Goal: Information Seeking & Learning: Learn about a topic

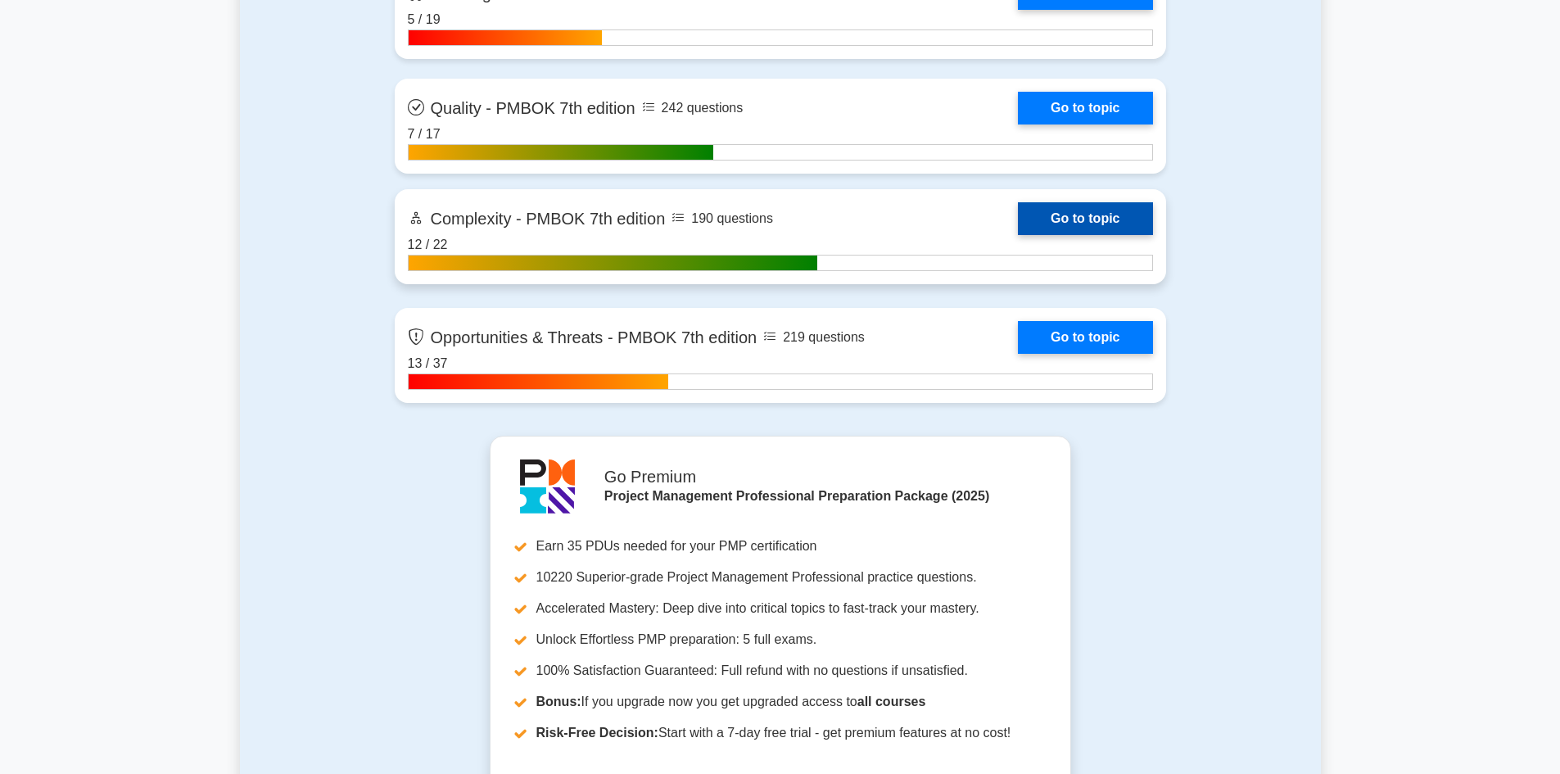
scroll to position [5488, 0]
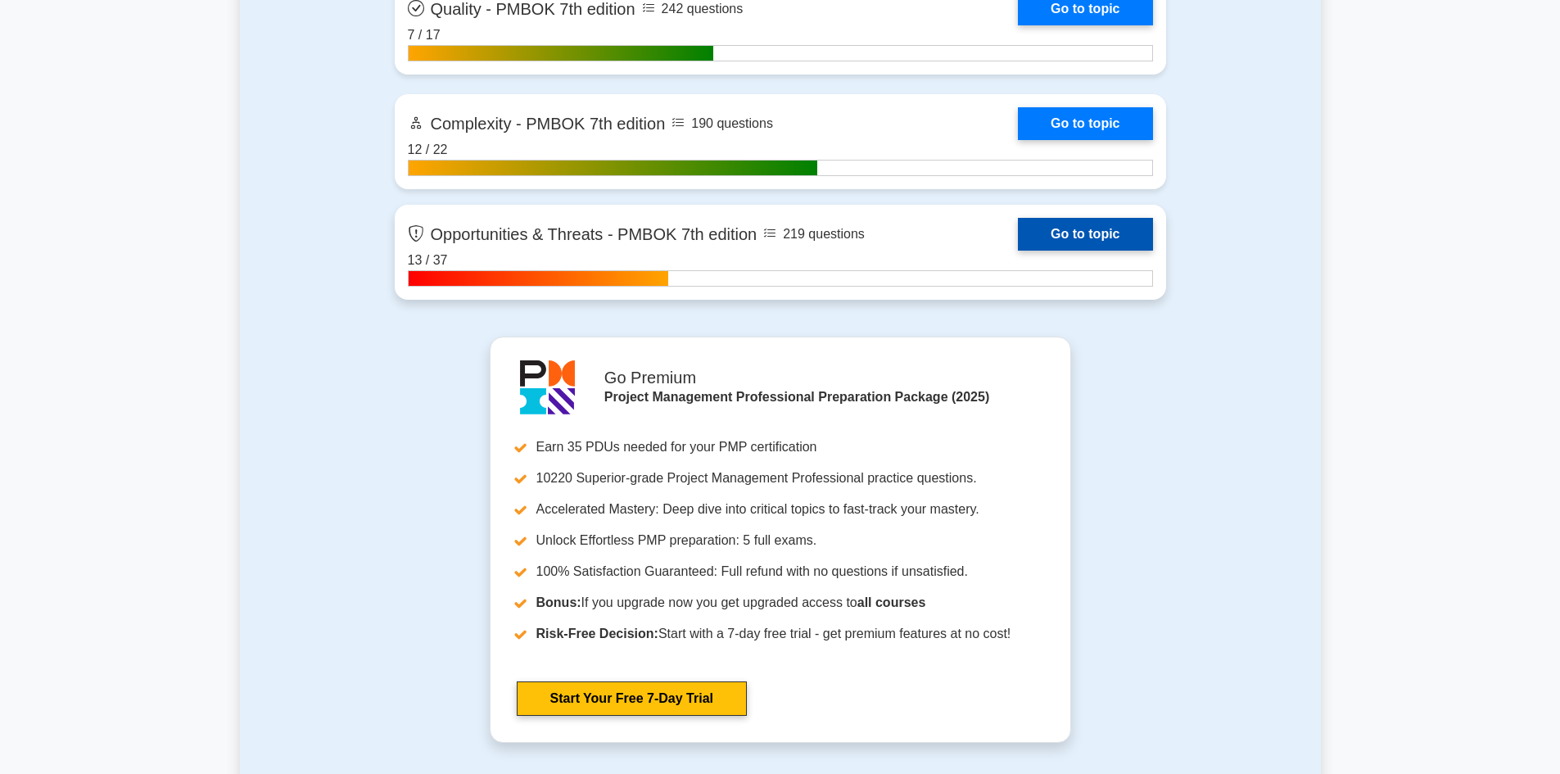
click at [1075, 233] on link "Go to topic" at bounding box center [1085, 234] width 134 height 33
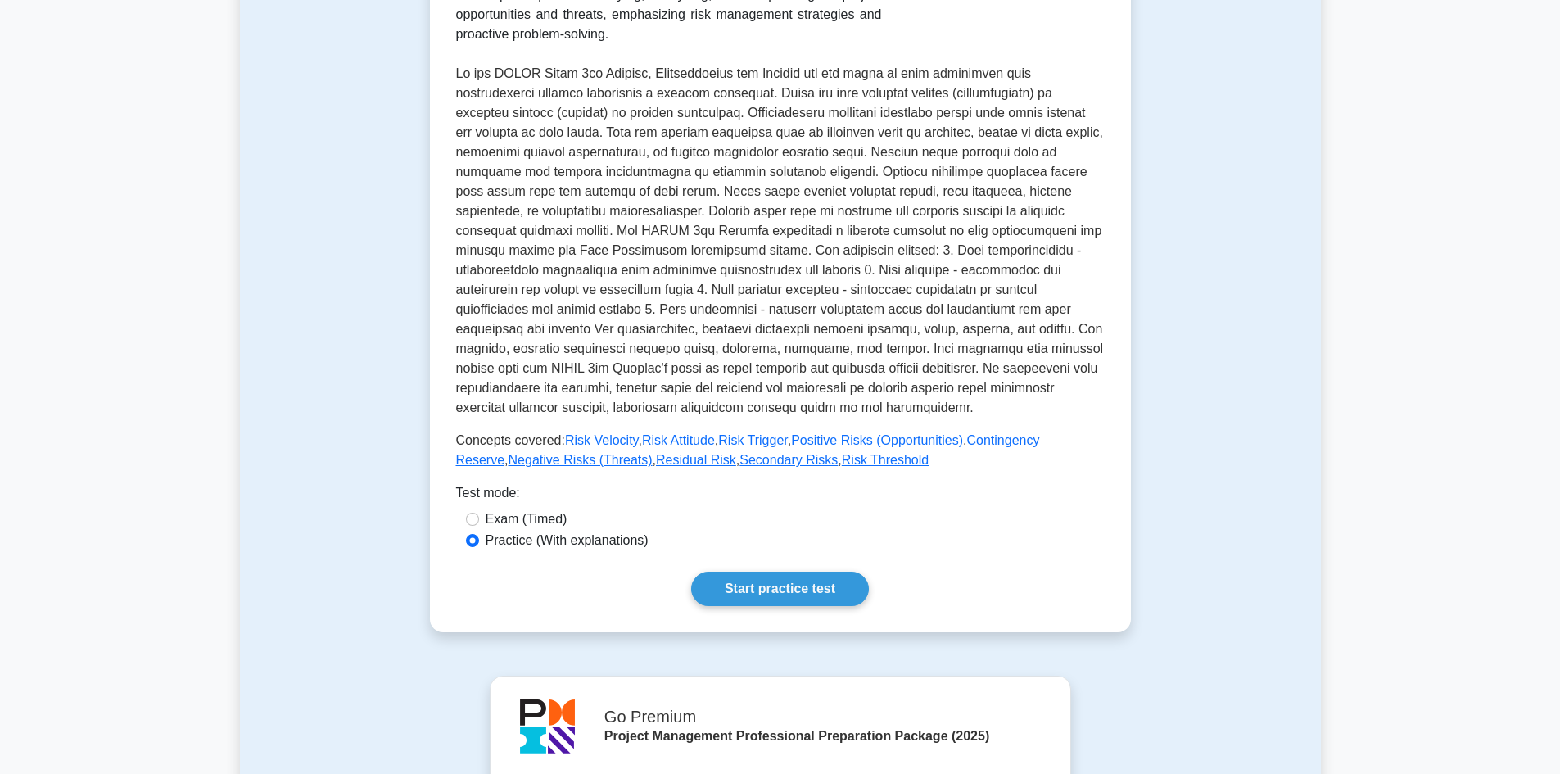
scroll to position [491, 0]
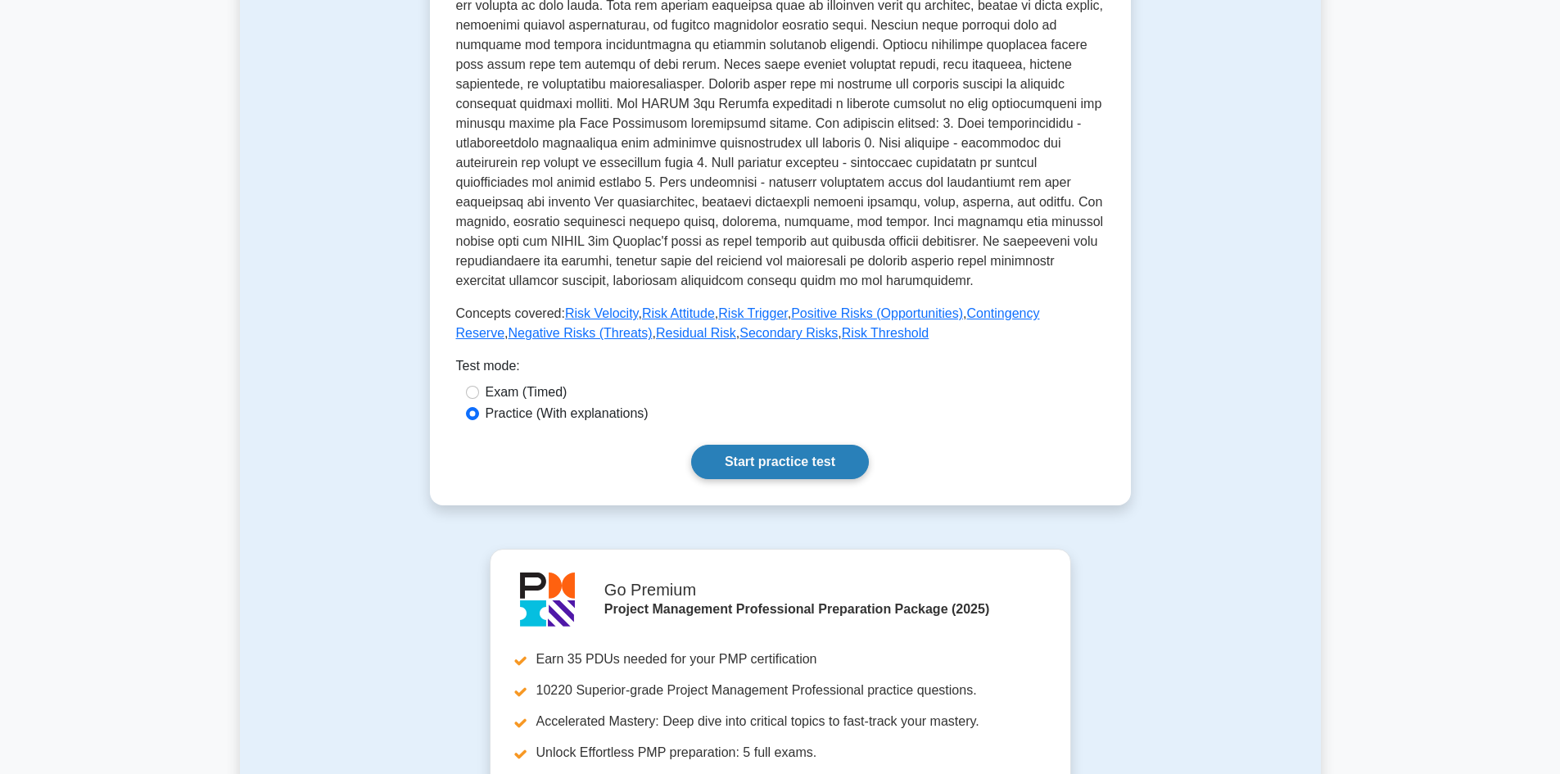
click at [763, 460] on link "Start practice test" at bounding box center [780, 462] width 178 height 34
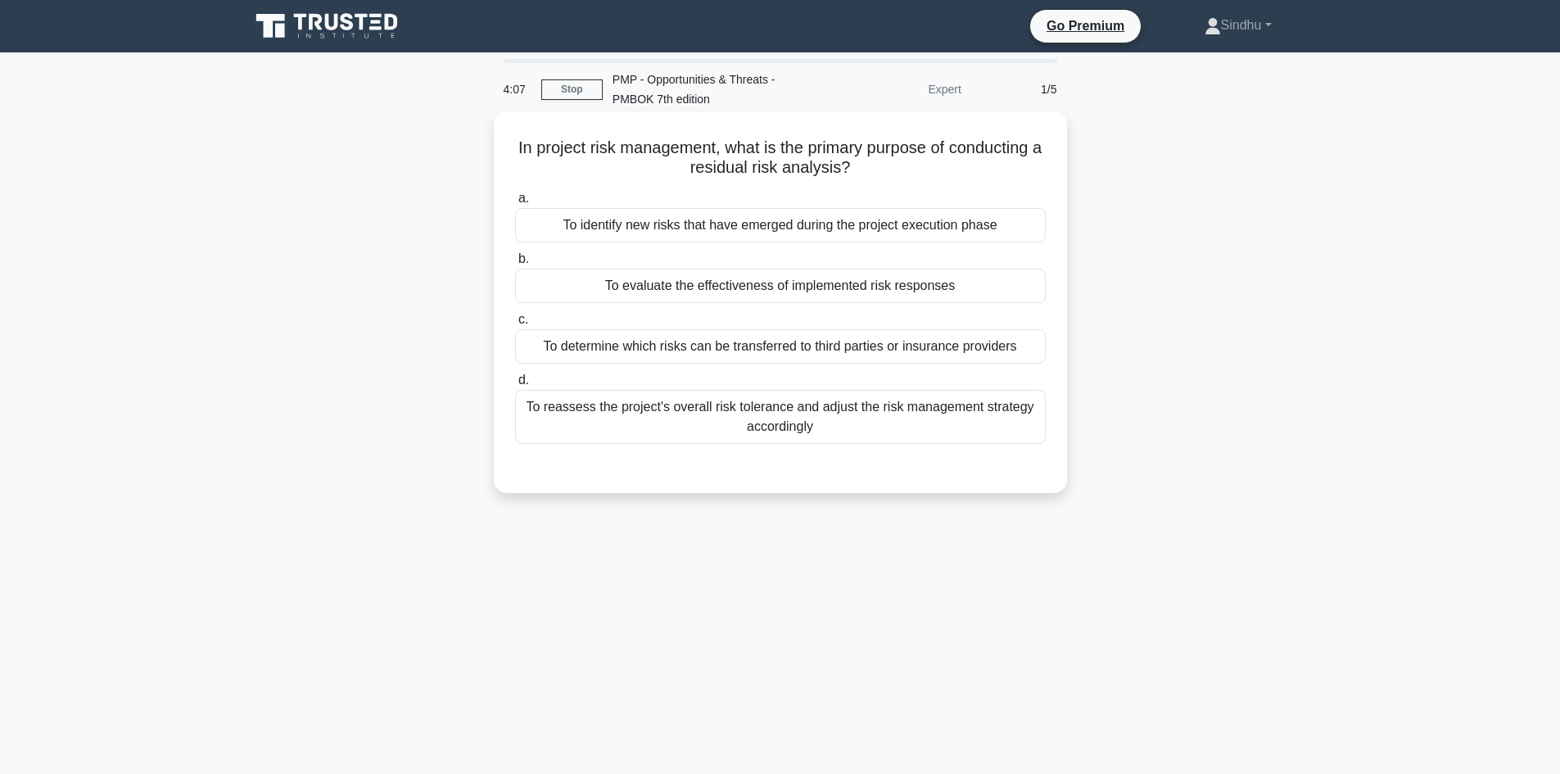
click at [834, 292] on div "To evaluate the effectiveness of implemented risk responses" at bounding box center [780, 286] width 531 height 34
click at [515, 265] on input "b. To evaluate the effectiveness of implemented risk responses" at bounding box center [515, 259] width 0 height 11
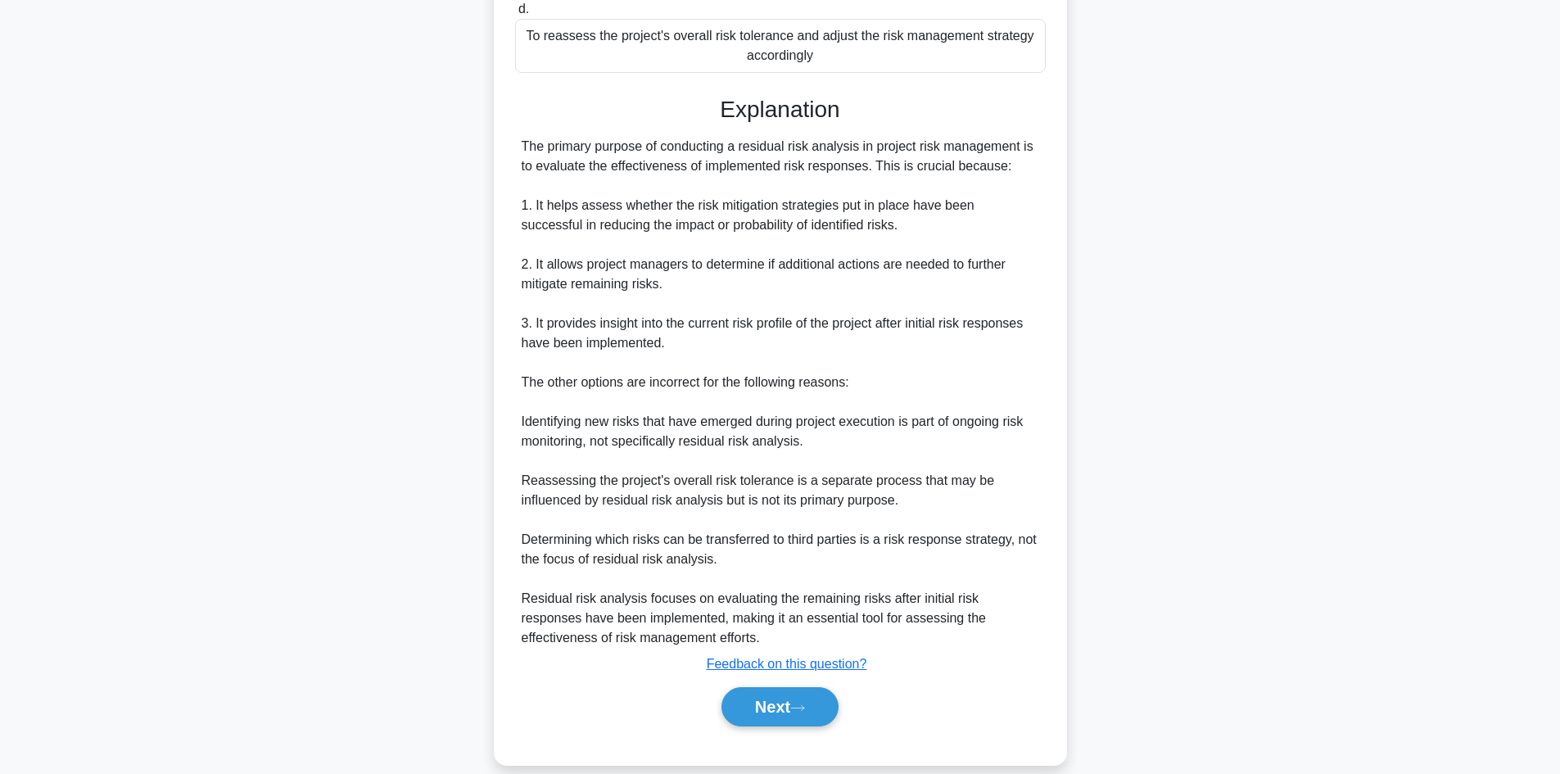
scroll to position [394, 0]
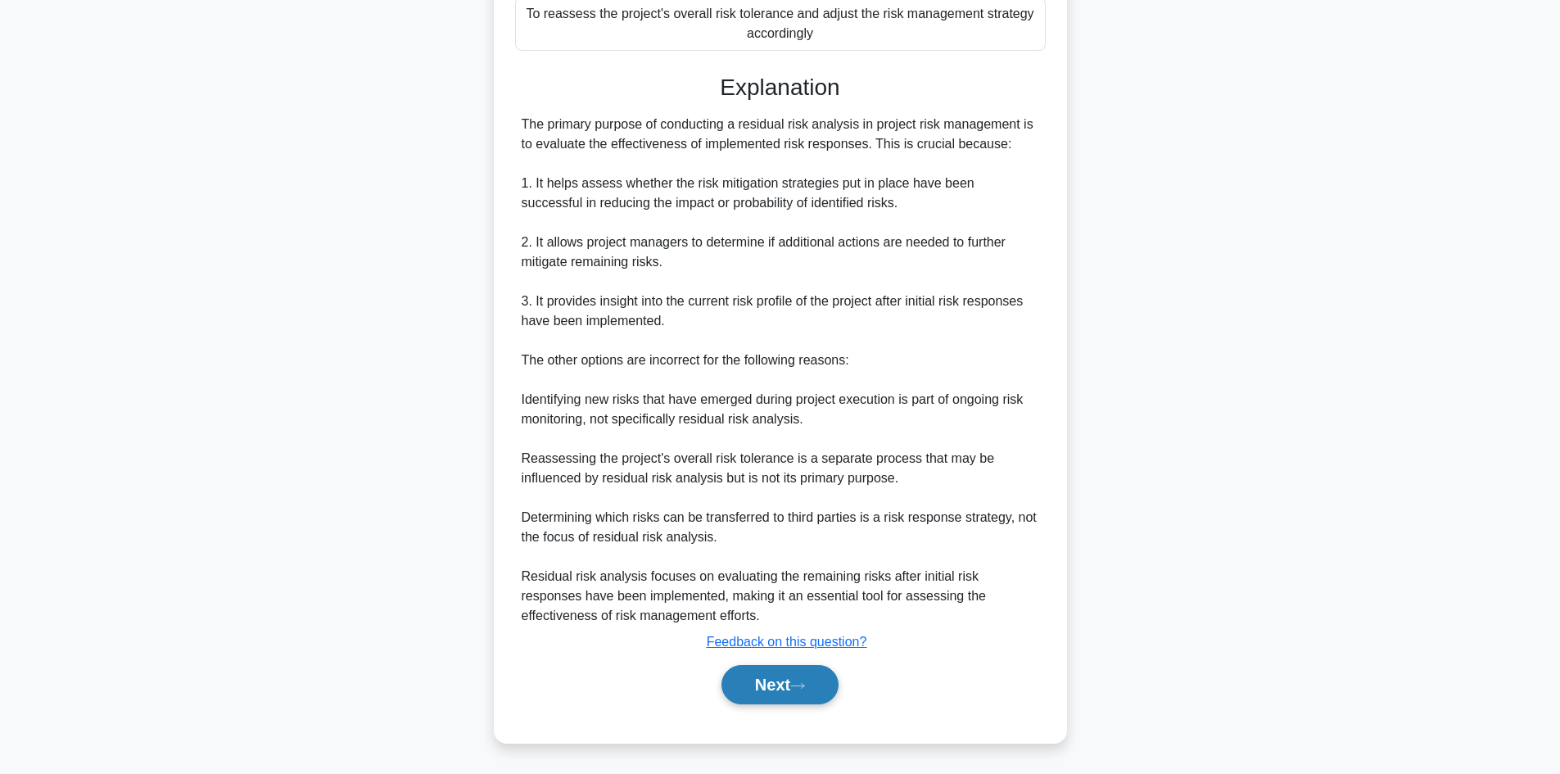
click at [735, 678] on button "Next" at bounding box center [780, 684] width 117 height 39
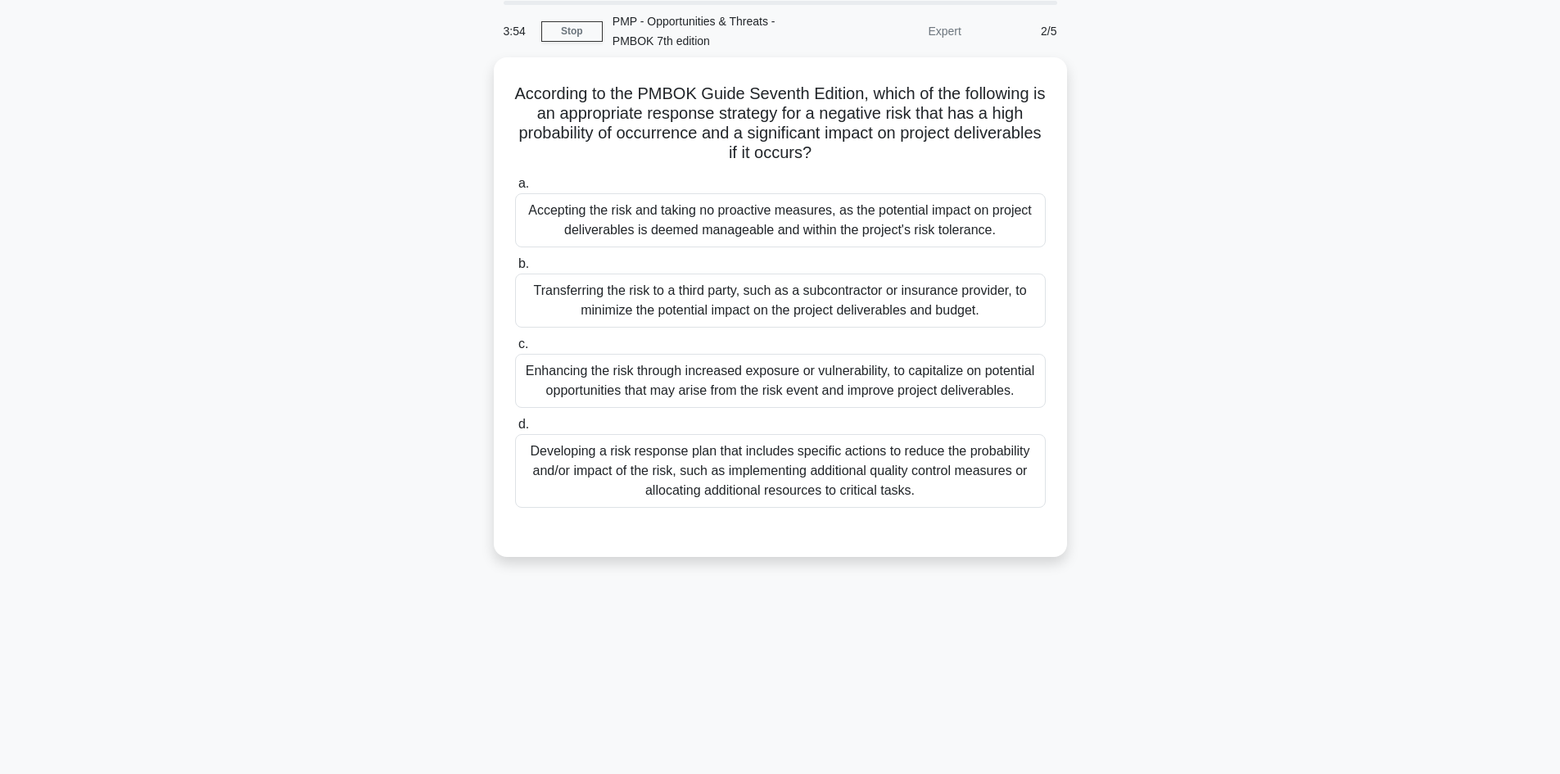
scroll to position [0, 0]
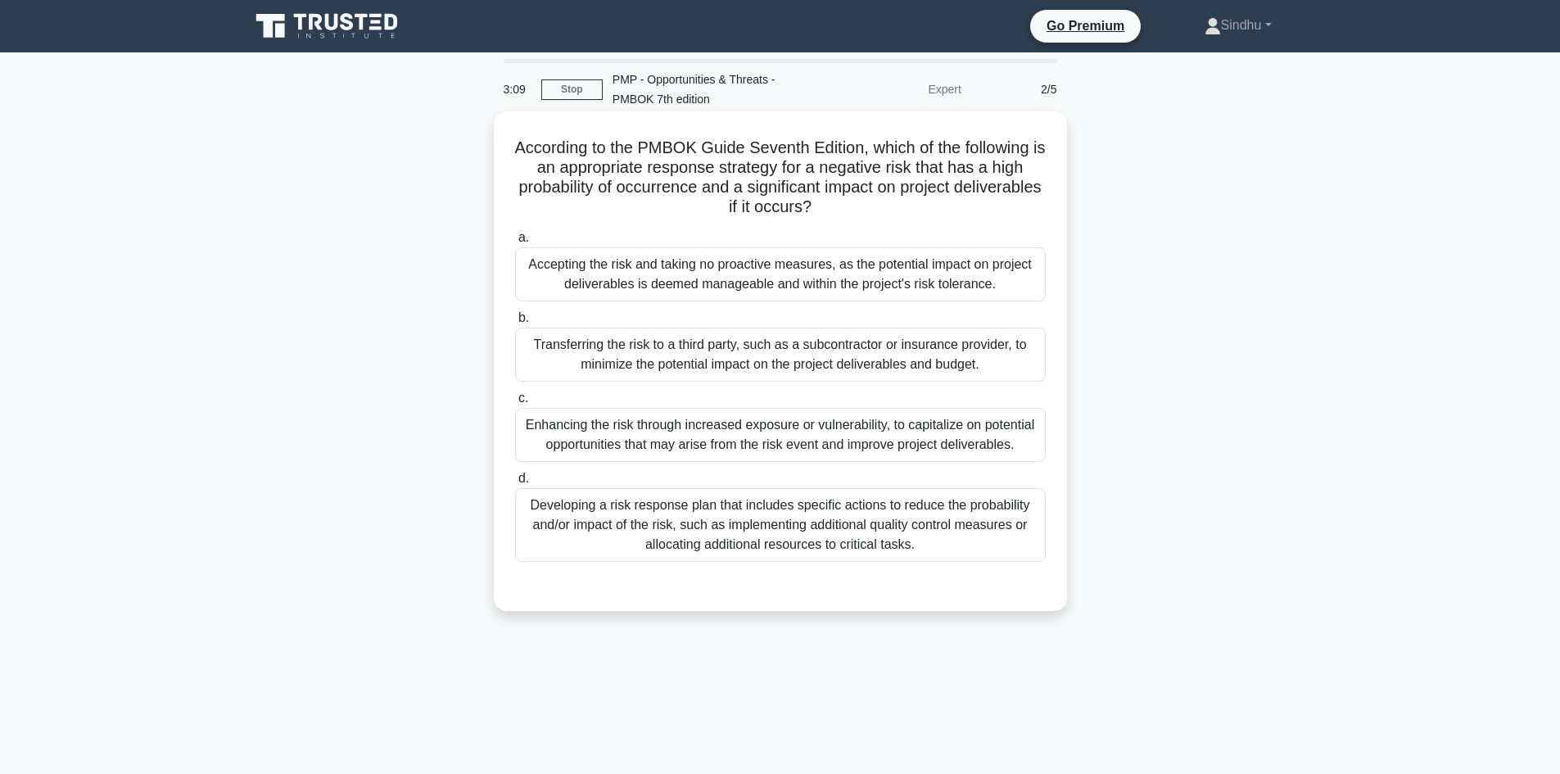
click at [781, 523] on div "Developing a risk response plan that includes specific actions to reduce the pr…" at bounding box center [780, 525] width 531 height 74
click at [515, 484] on input "d. Developing a risk response plan that includes specific actions to reduce the…" at bounding box center [515, 478] width 0 height 11
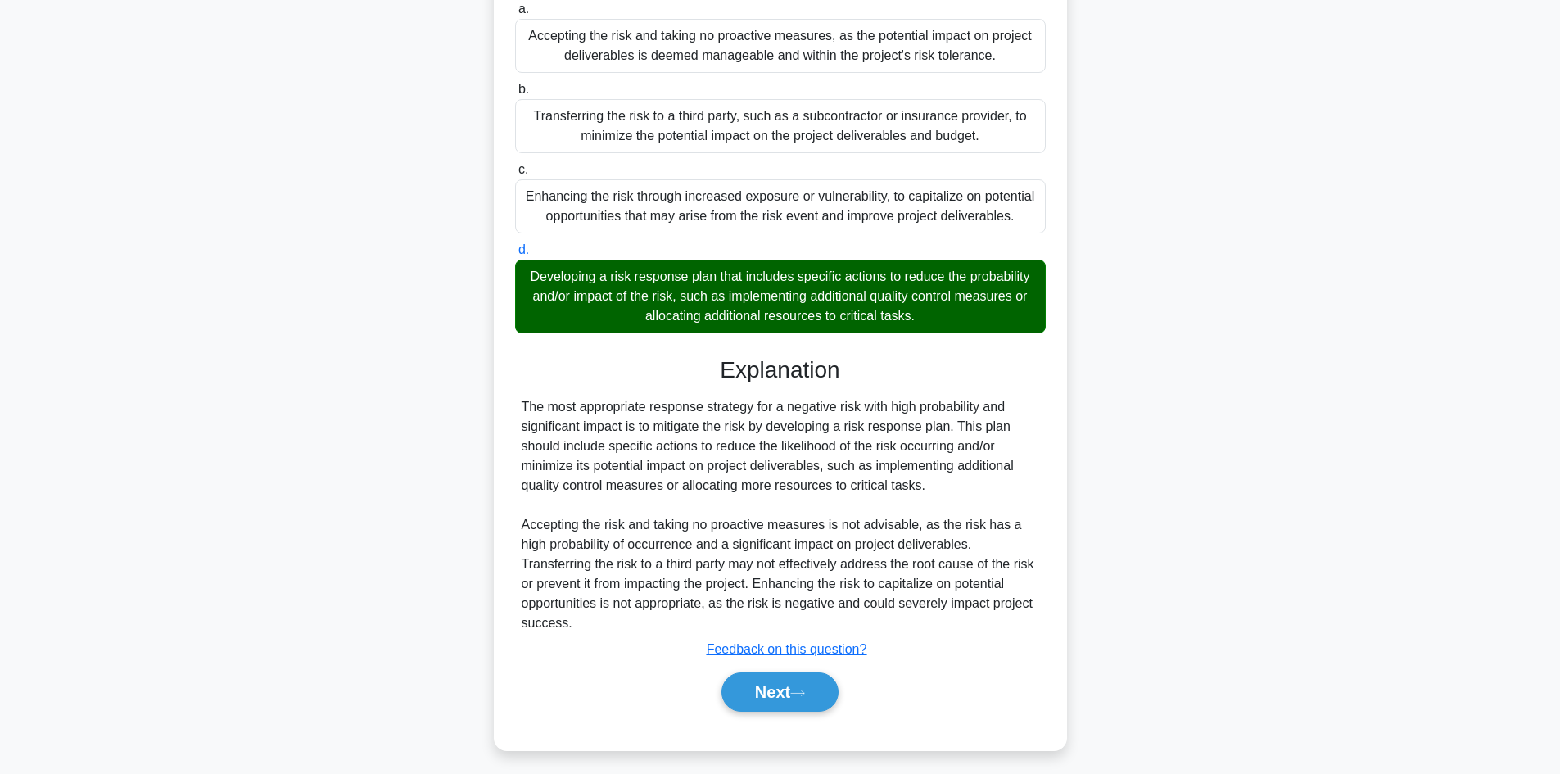
scroll to position [237, 0]
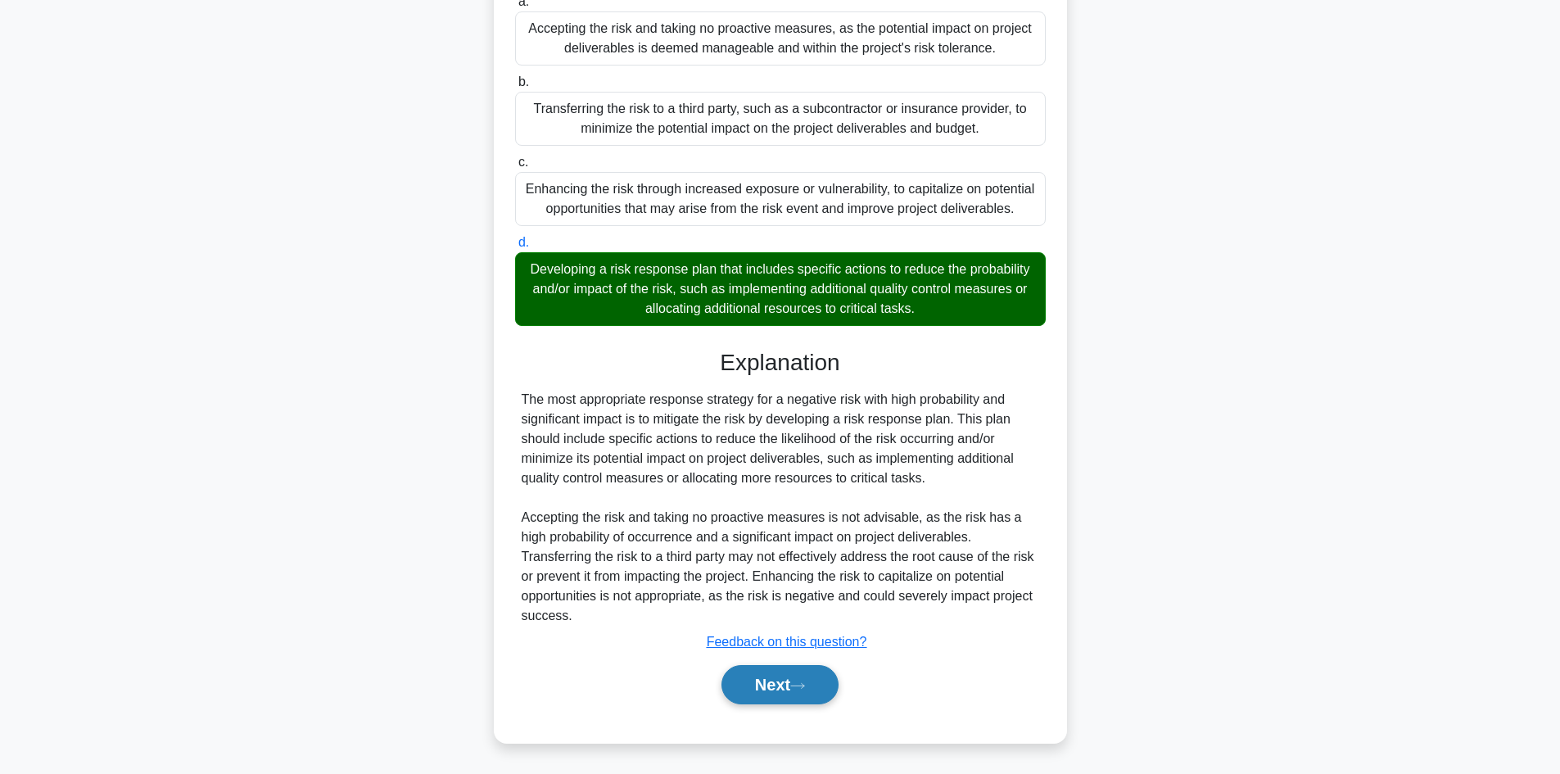
click at [748, 675] on button "Next" at bounding box center [780, 684] width 117 height 39
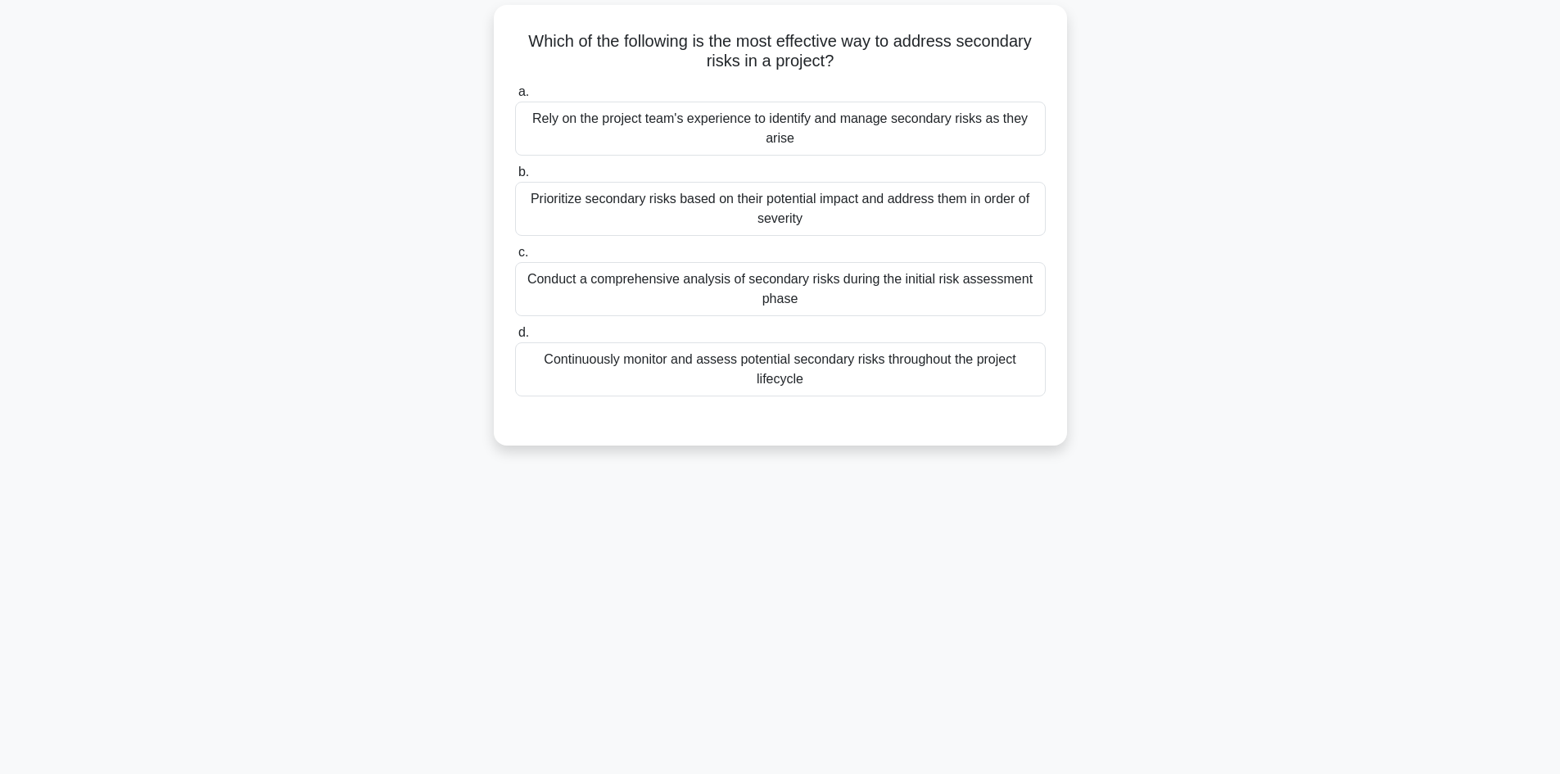
scroll to position [0, 0]
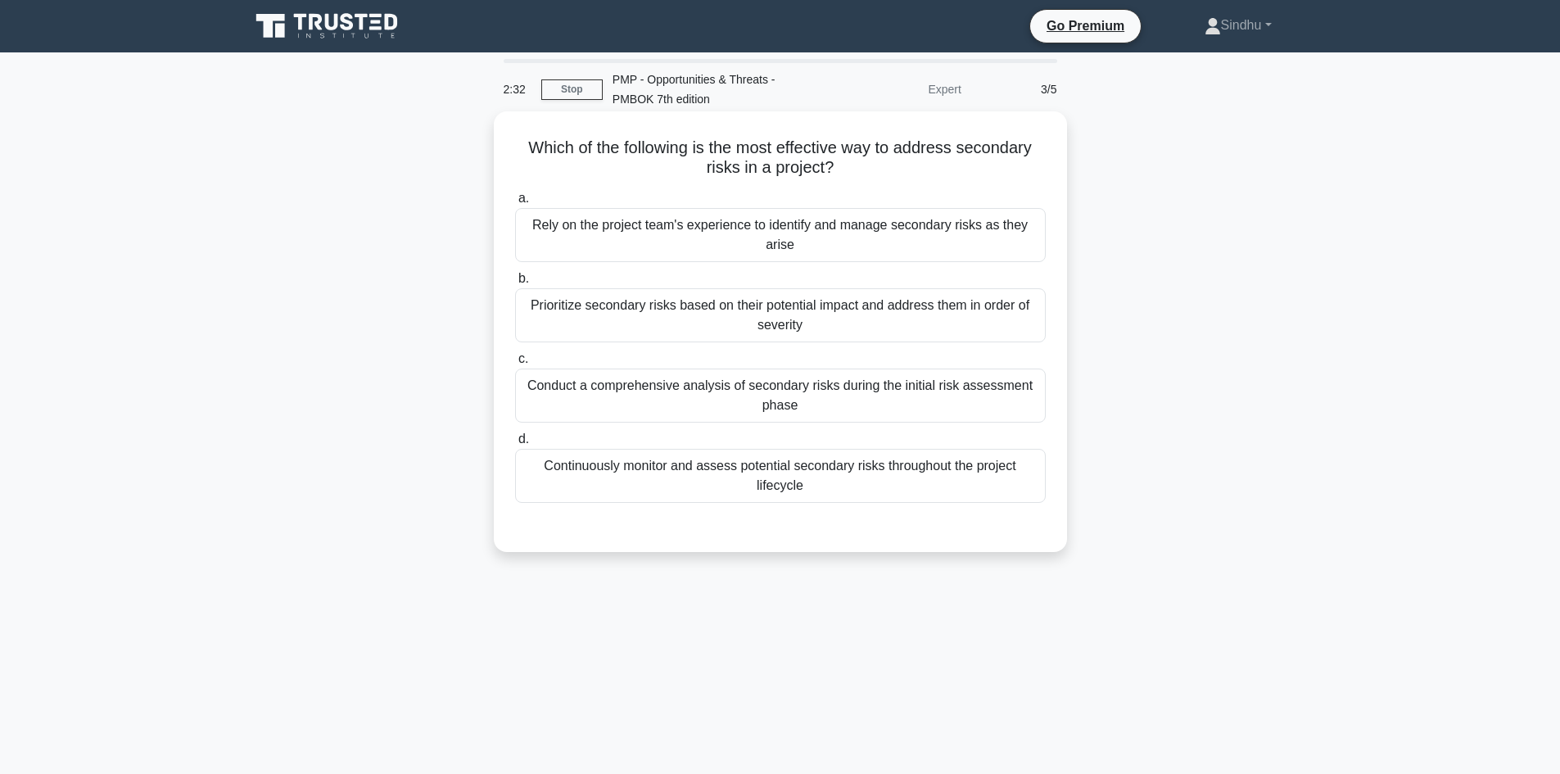
click at [797, 476] on div "Continuously monitor and assess potential secondary risks throughout the projec…" at bounding box center [780, 476] width 531 height 54
click at [515, 445] on input "d. Continuously monitor and assess potential secondary risks throughout the pro…" at bounding box center [515, 439] width 0 height 11
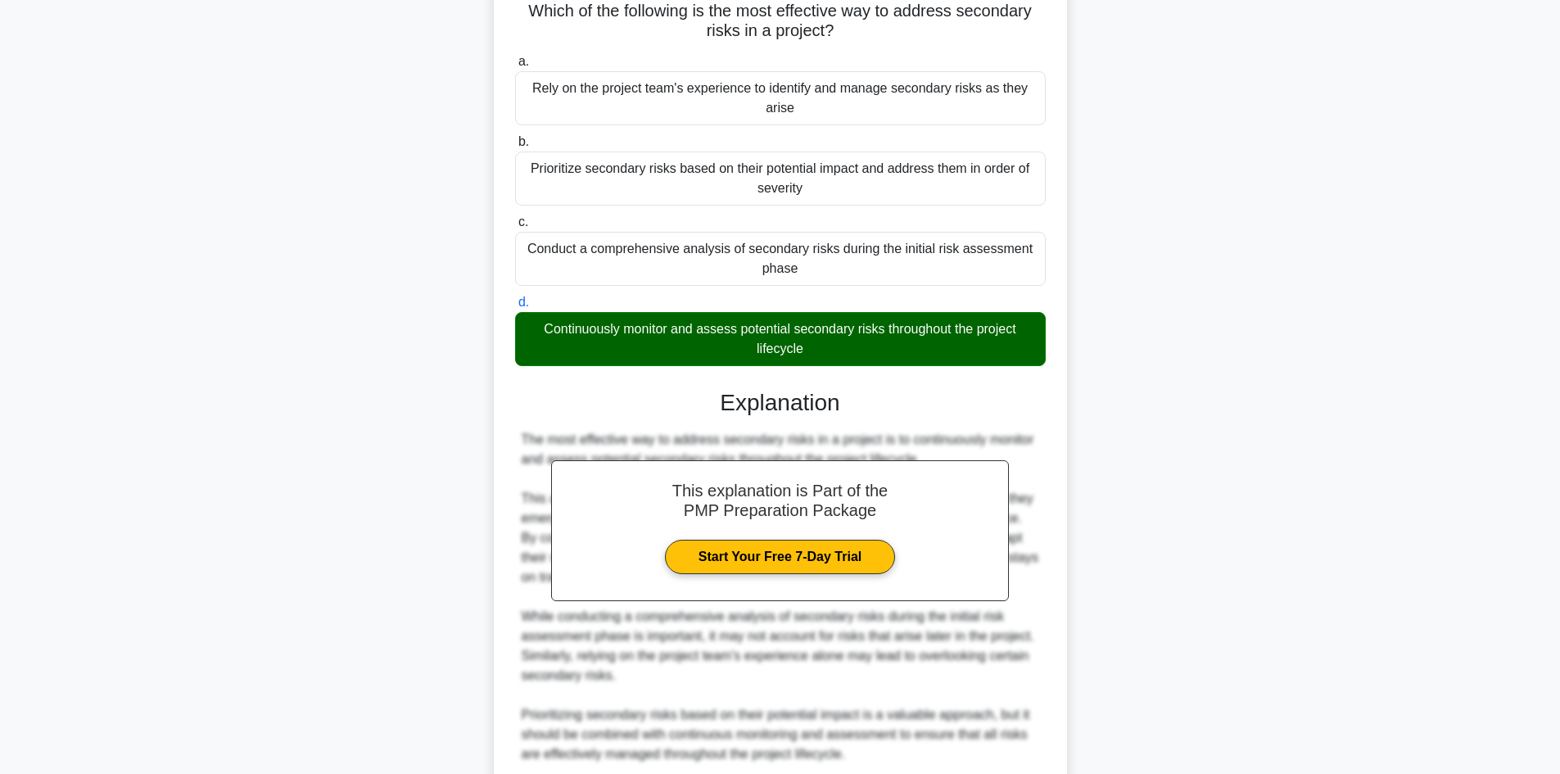
scroll to position [276, 0]
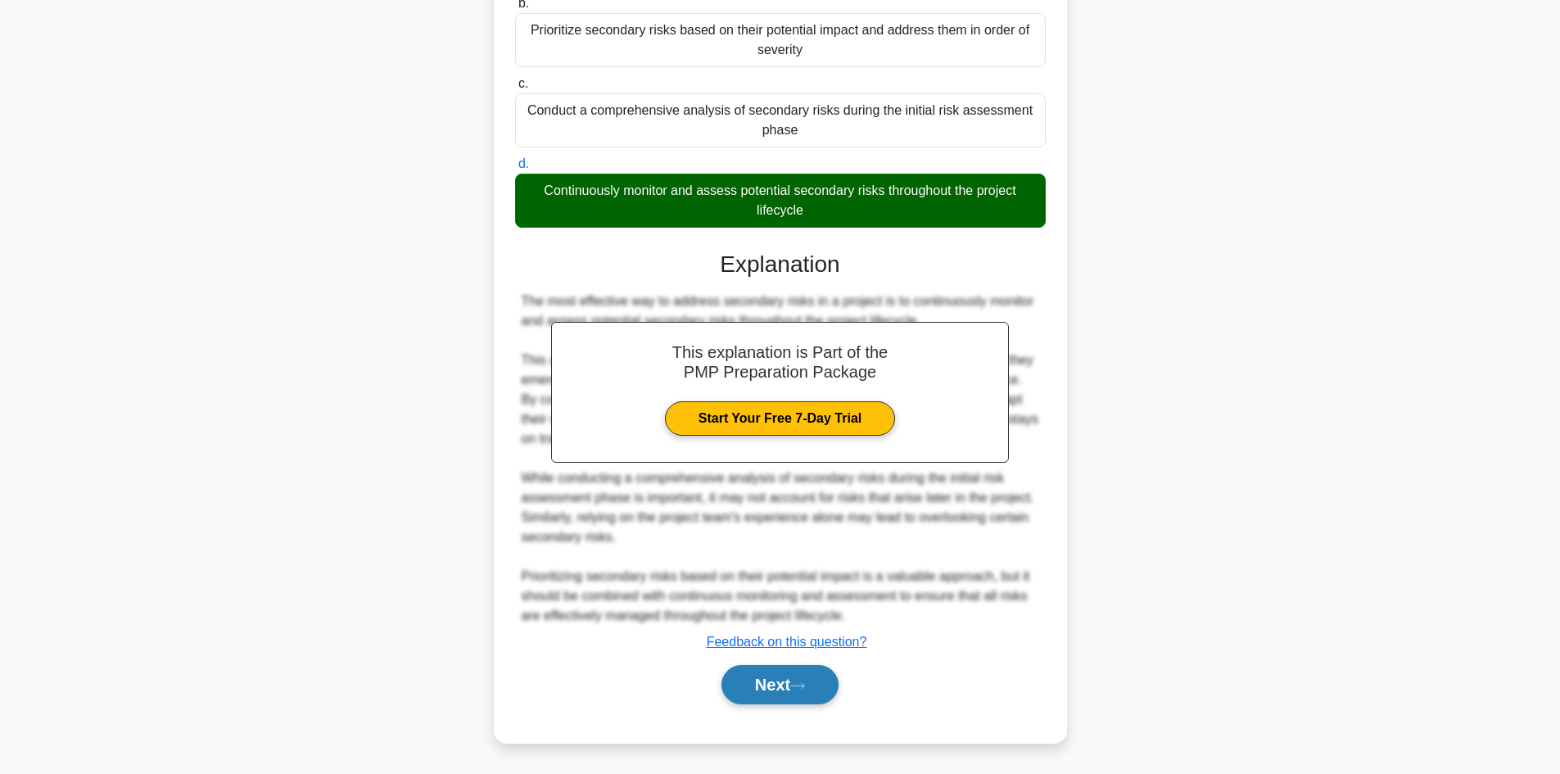
click at [764, 692] on button "Next" at bounding box center [780, 684] width 117 height 39
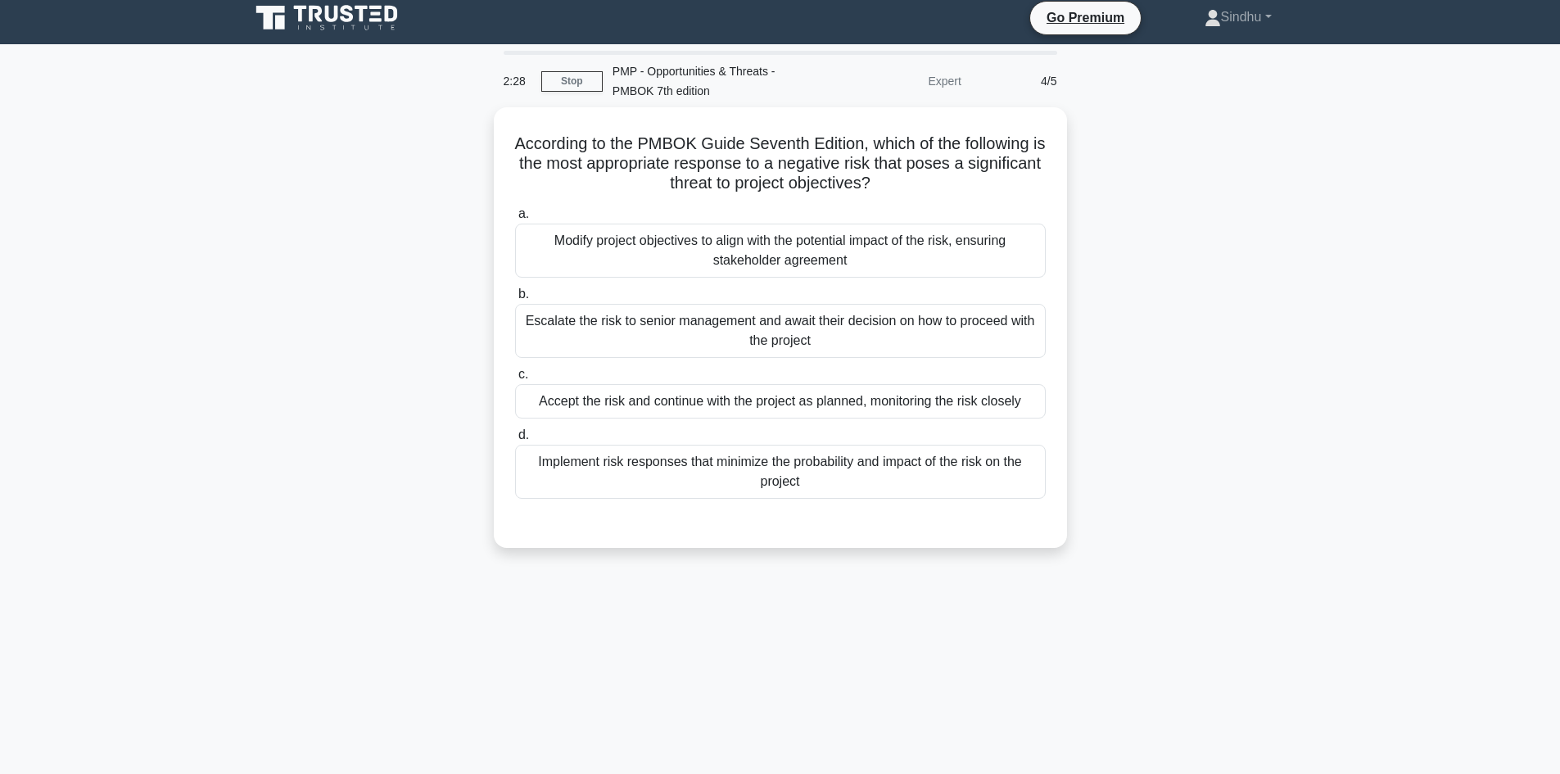
scroll to position [0, 0]
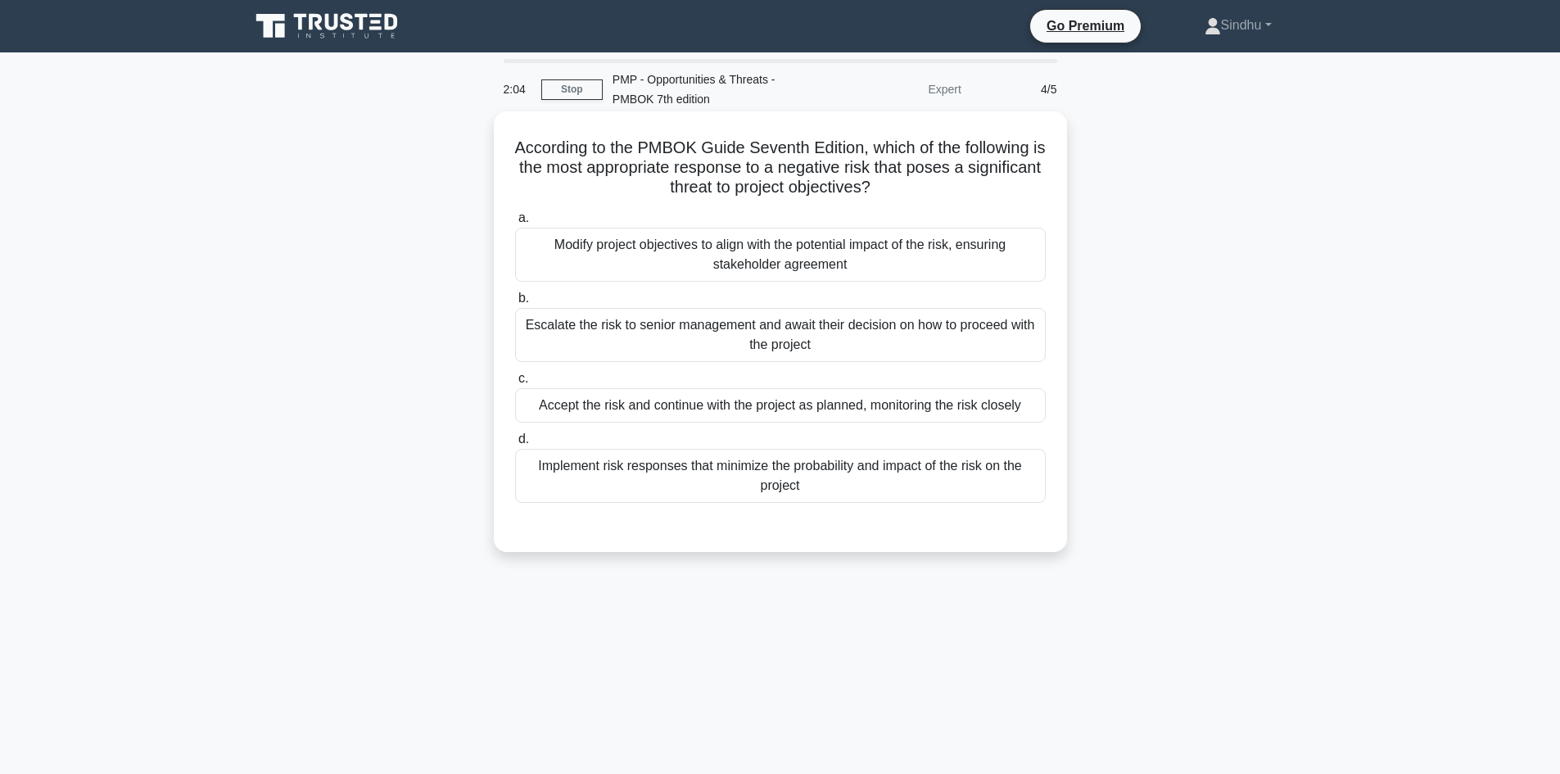
click at [817, 482] on div "Implement risk responses that minimize the probability and impact of the risk o…" at bounding box center [780, 476] width 531 height 54
click at [515, 445] on input "d. Implement risk responses that minimize the probability and impact of the ris…" at bounding box center [515, 439] width 0 height 11
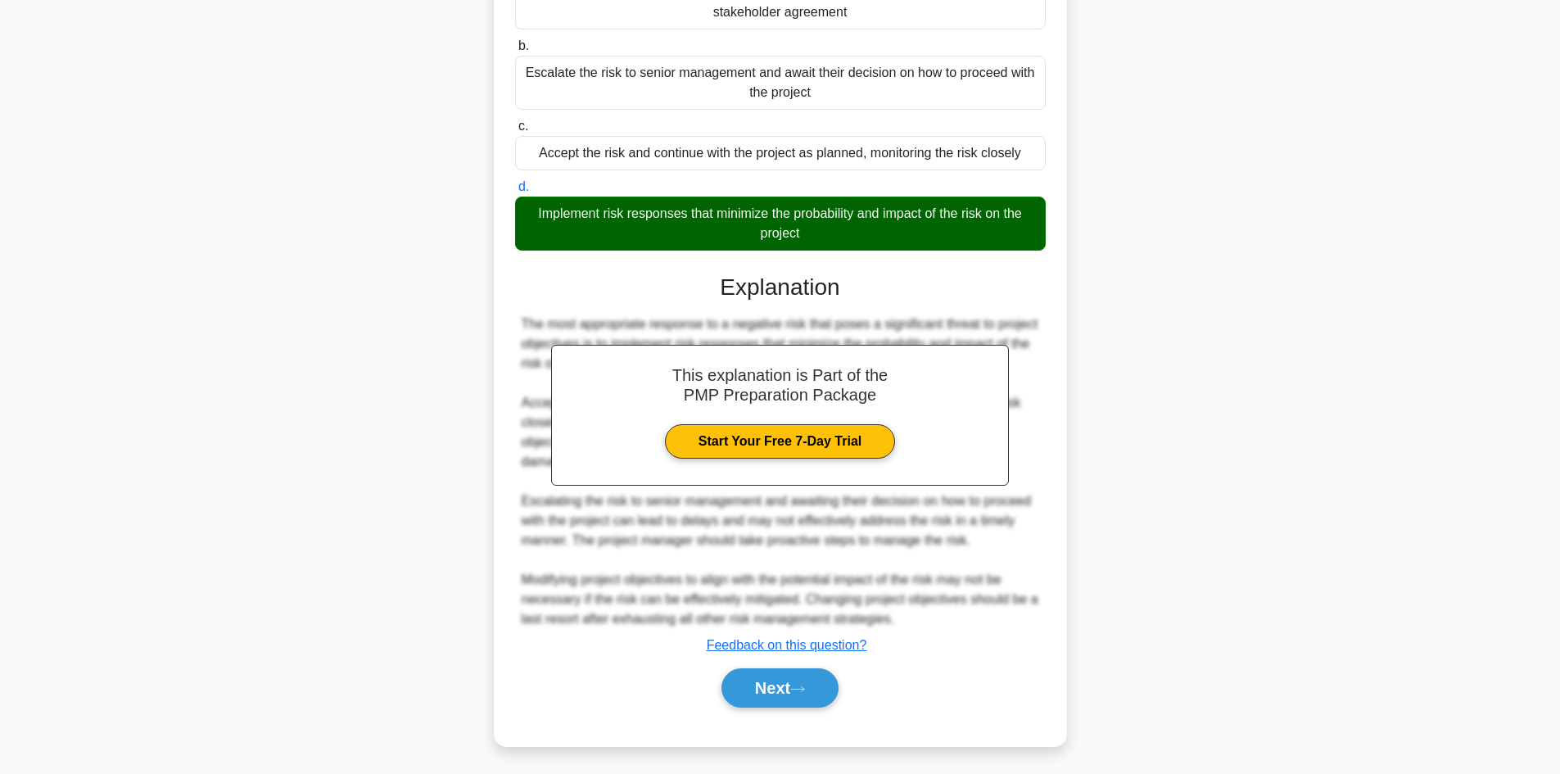
scroll to position [256, 0]
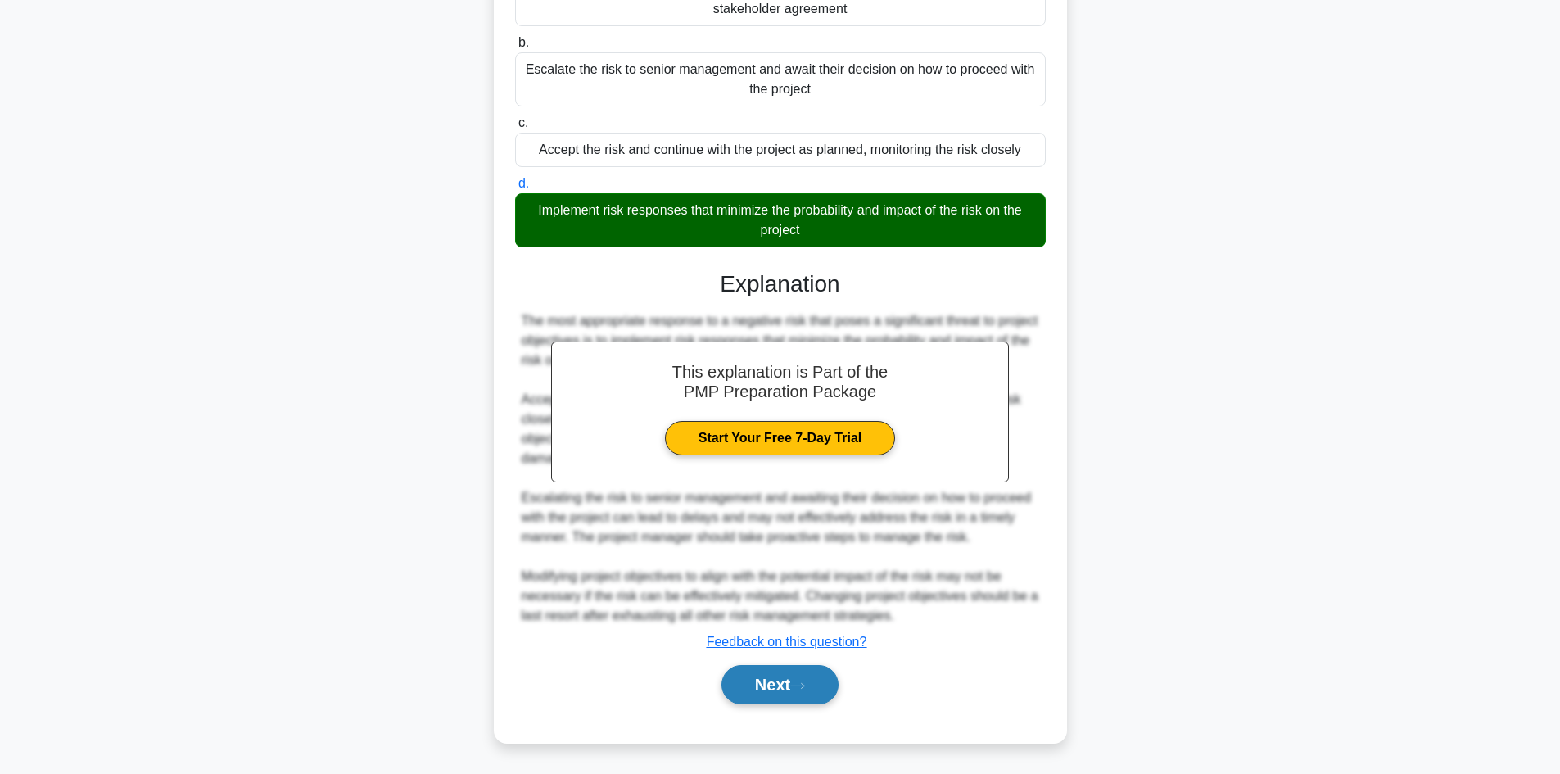
click at [771, 682] on button "Next" at bounding box center [780, 684] width 117 height 39
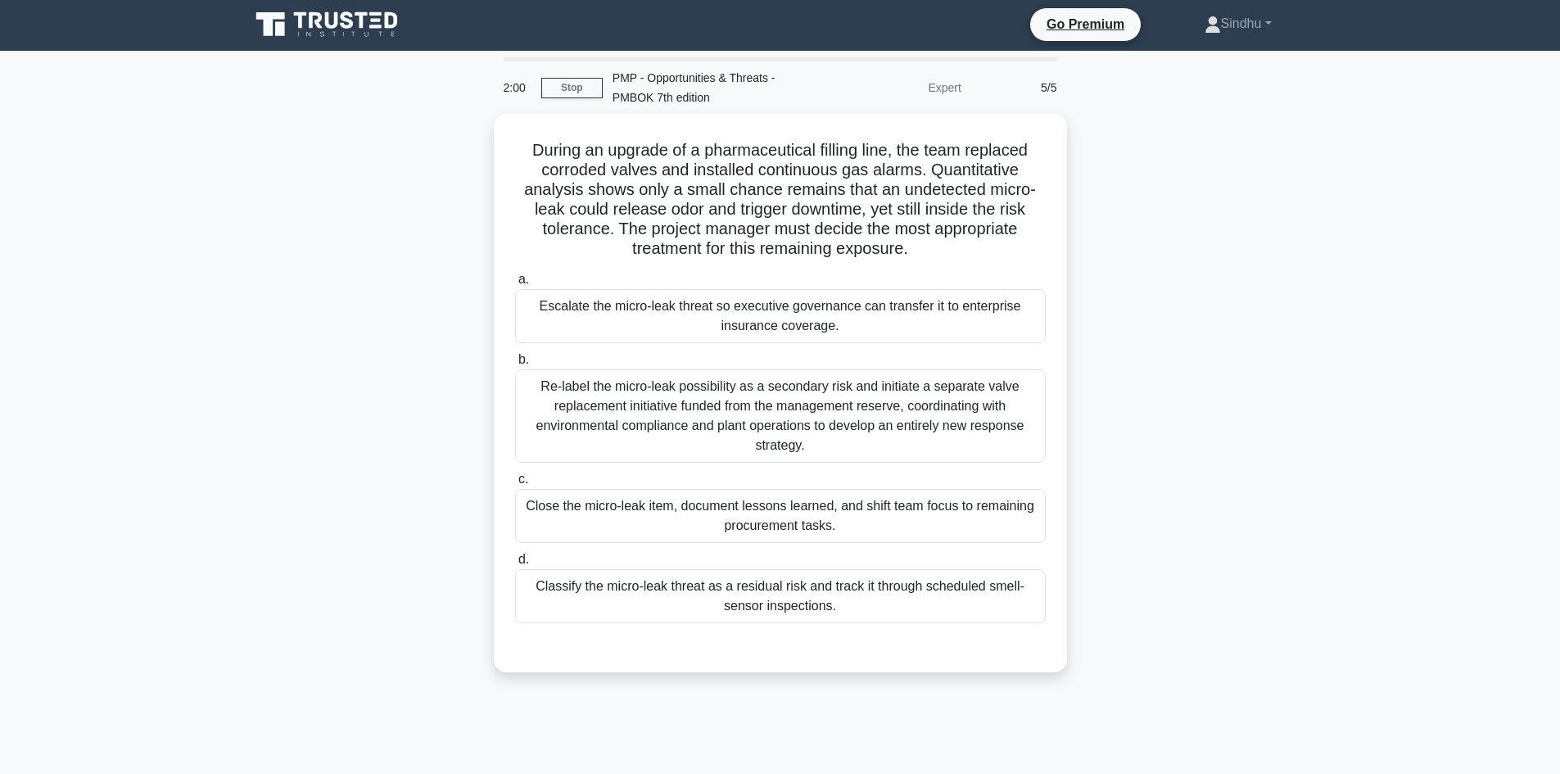
scroll to position [0, 0]
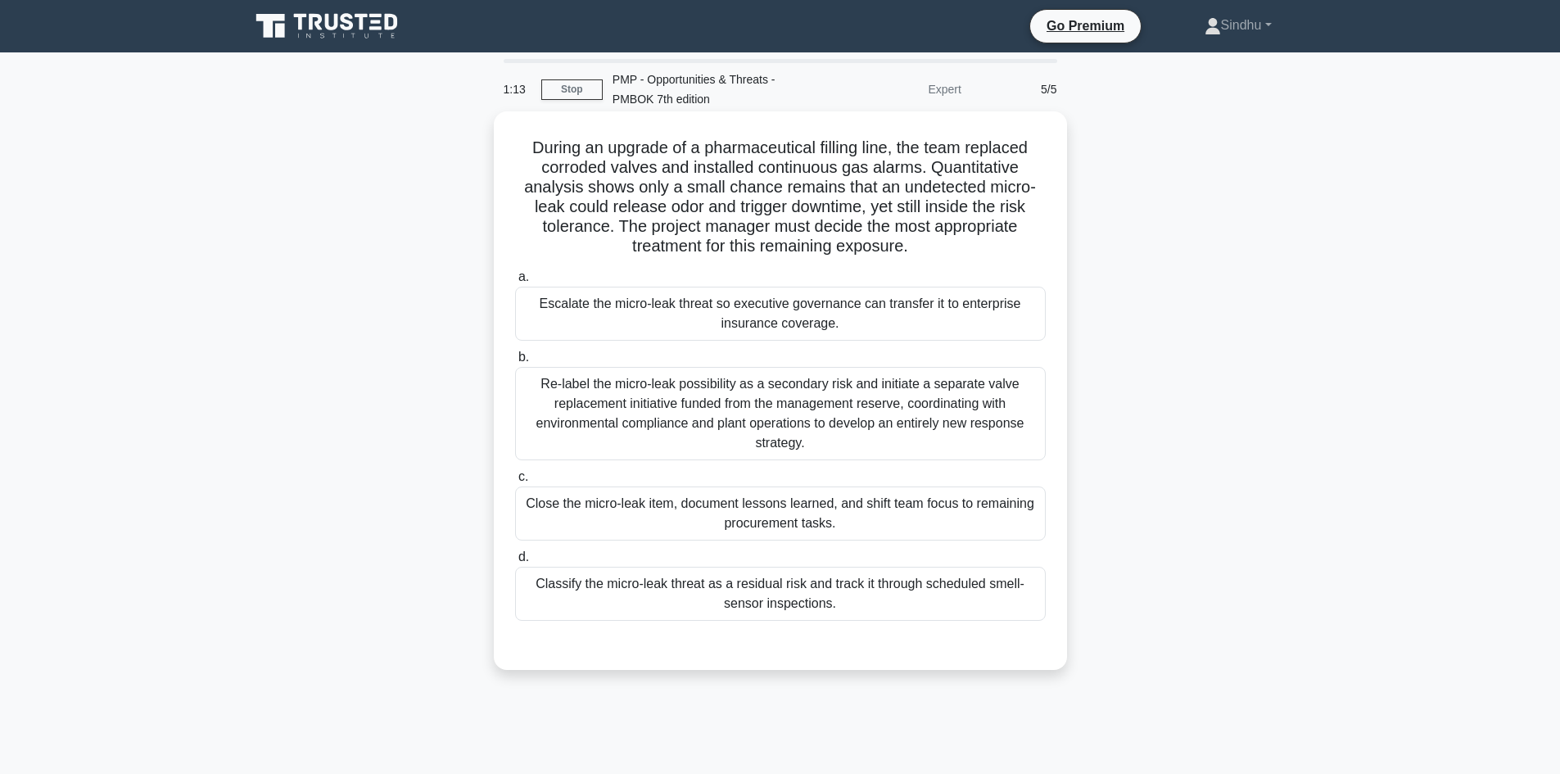
click at [791, 607] on div "Classify the micro-leak threat as a residual risk and track it through schedule…" at bounding box center [780, 594] width 531 height 54
click at [515, 563] on input "d. Classify the micro-leak threat as a residual risk and track it through sched…" at bounding box center [515, 557] width 0 height 11
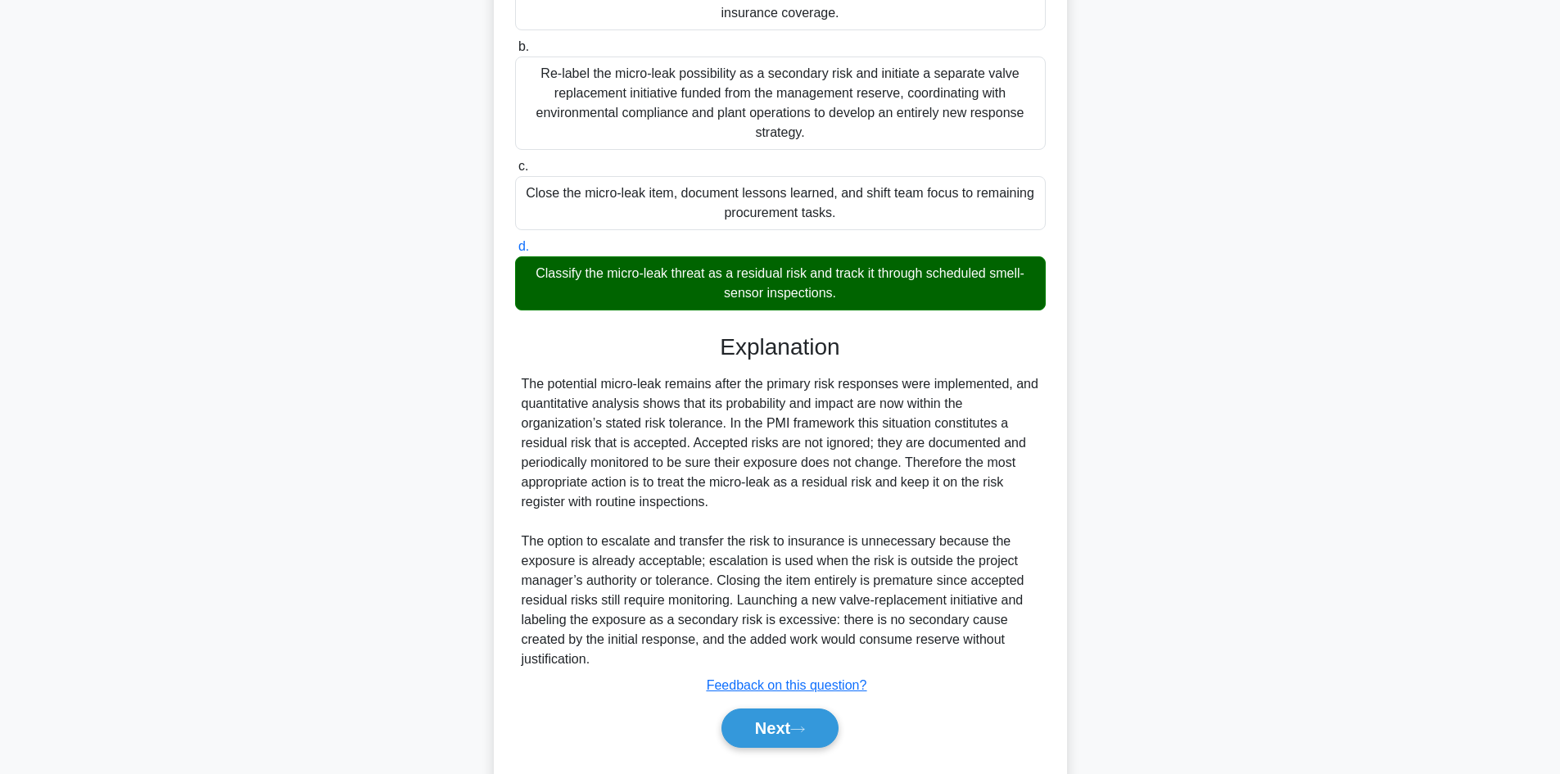
scroll to position [355, 0]
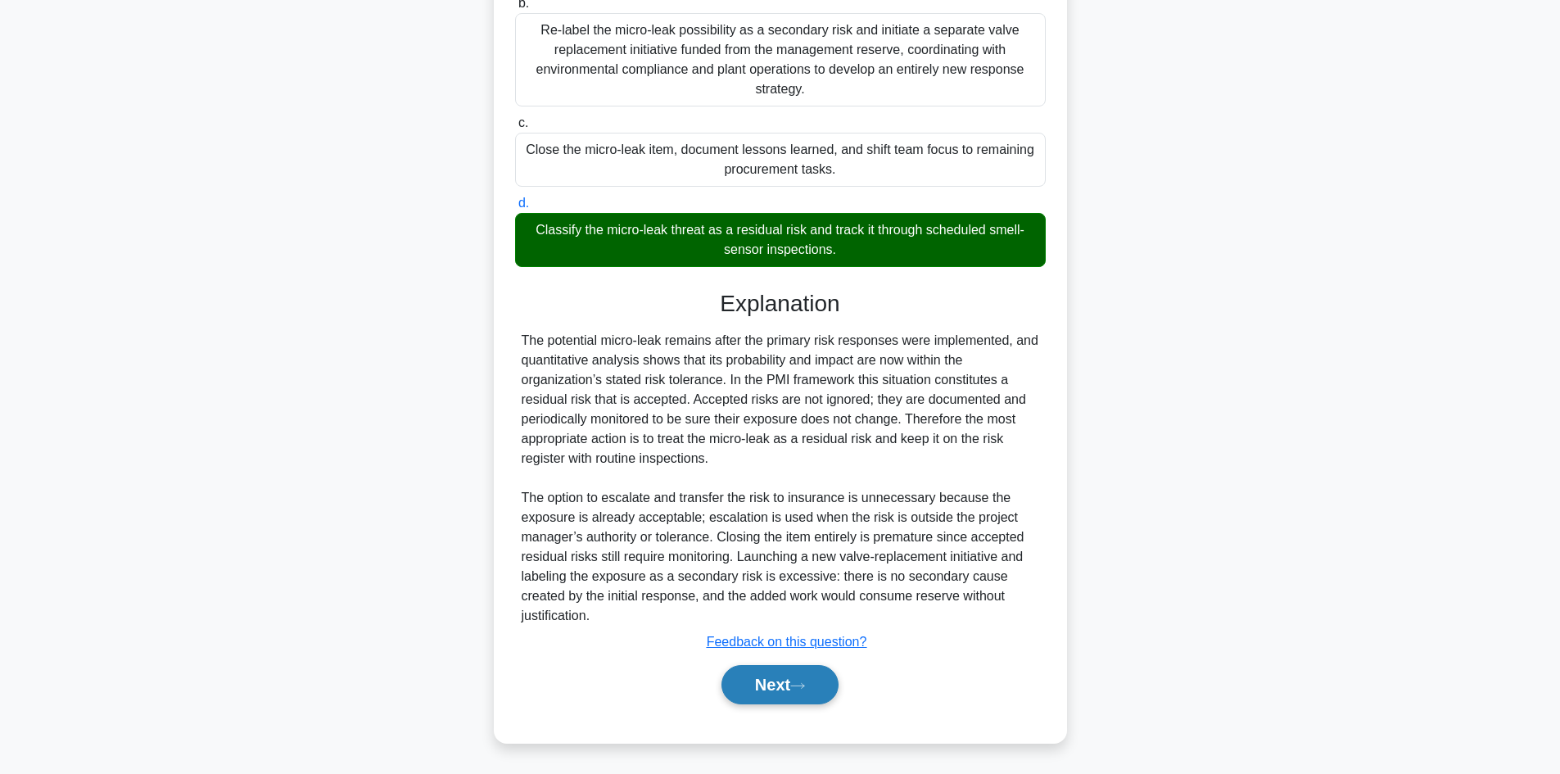
click at [775, 671] on button "Next" at bounding box center [780, 684] width 117 height 39
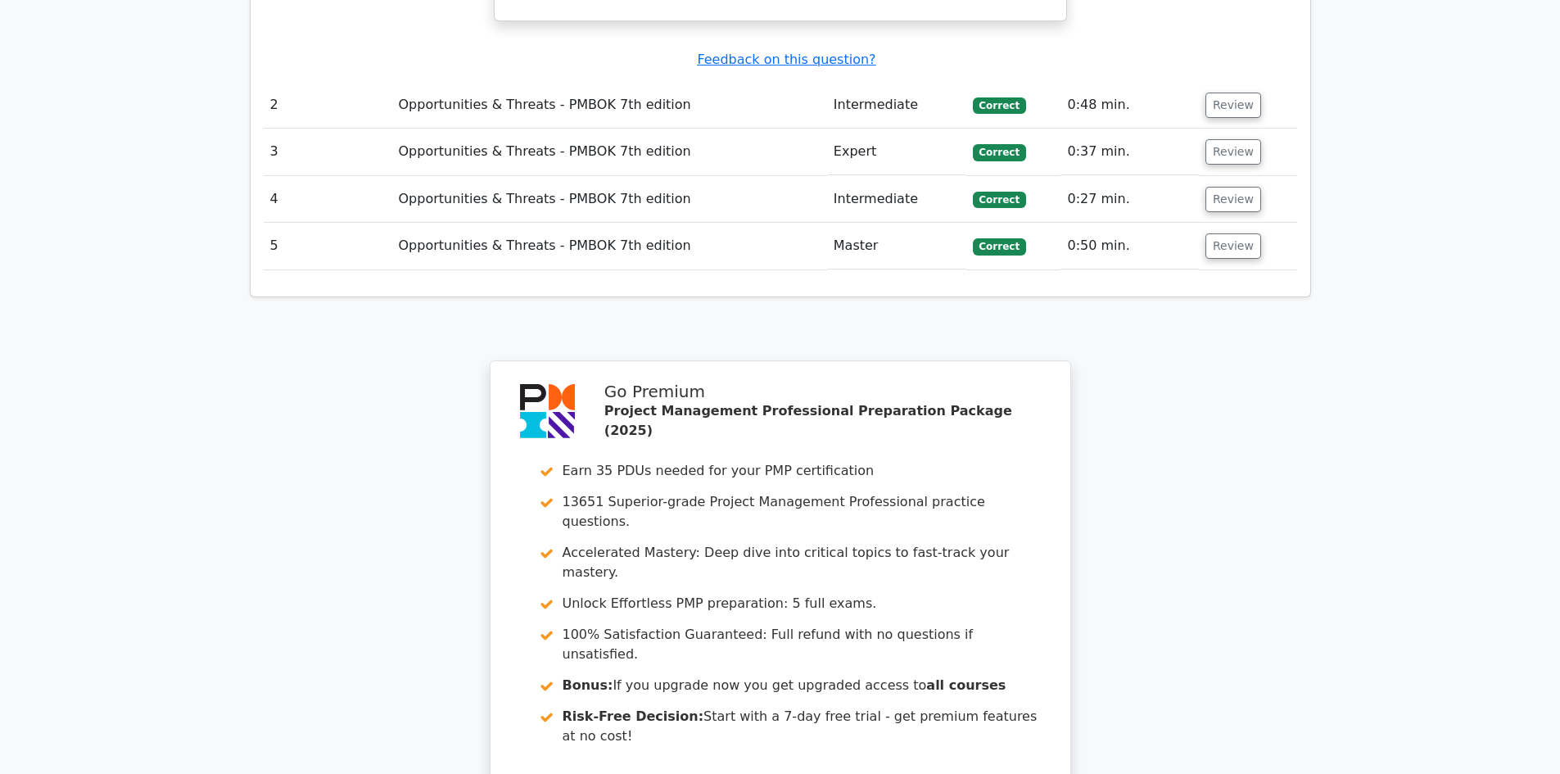
scroll to position [2506, 0]
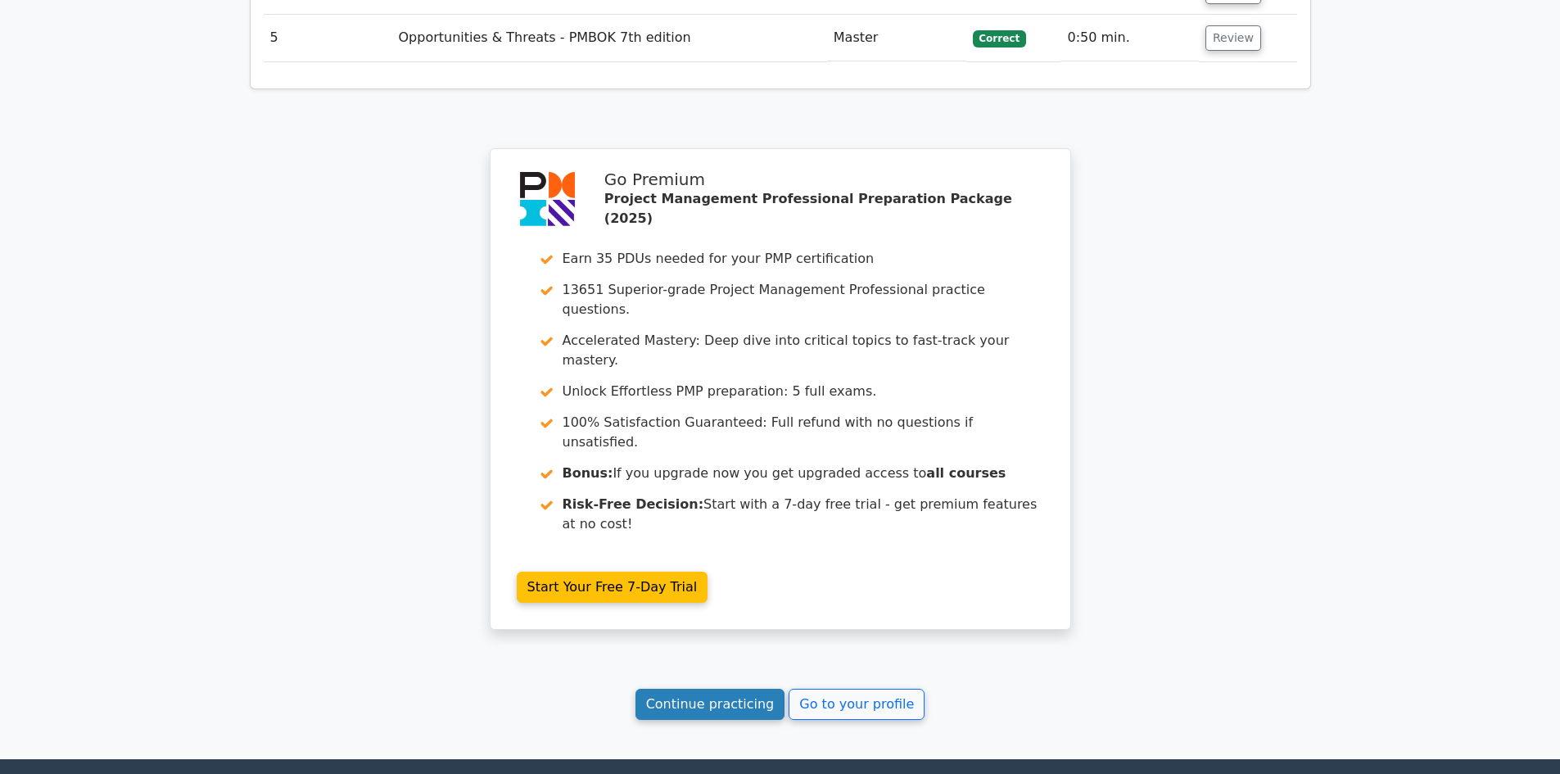
click at [734, 689] on link "Continue practicing" at bounding box center [711, 704] width 150 height 31
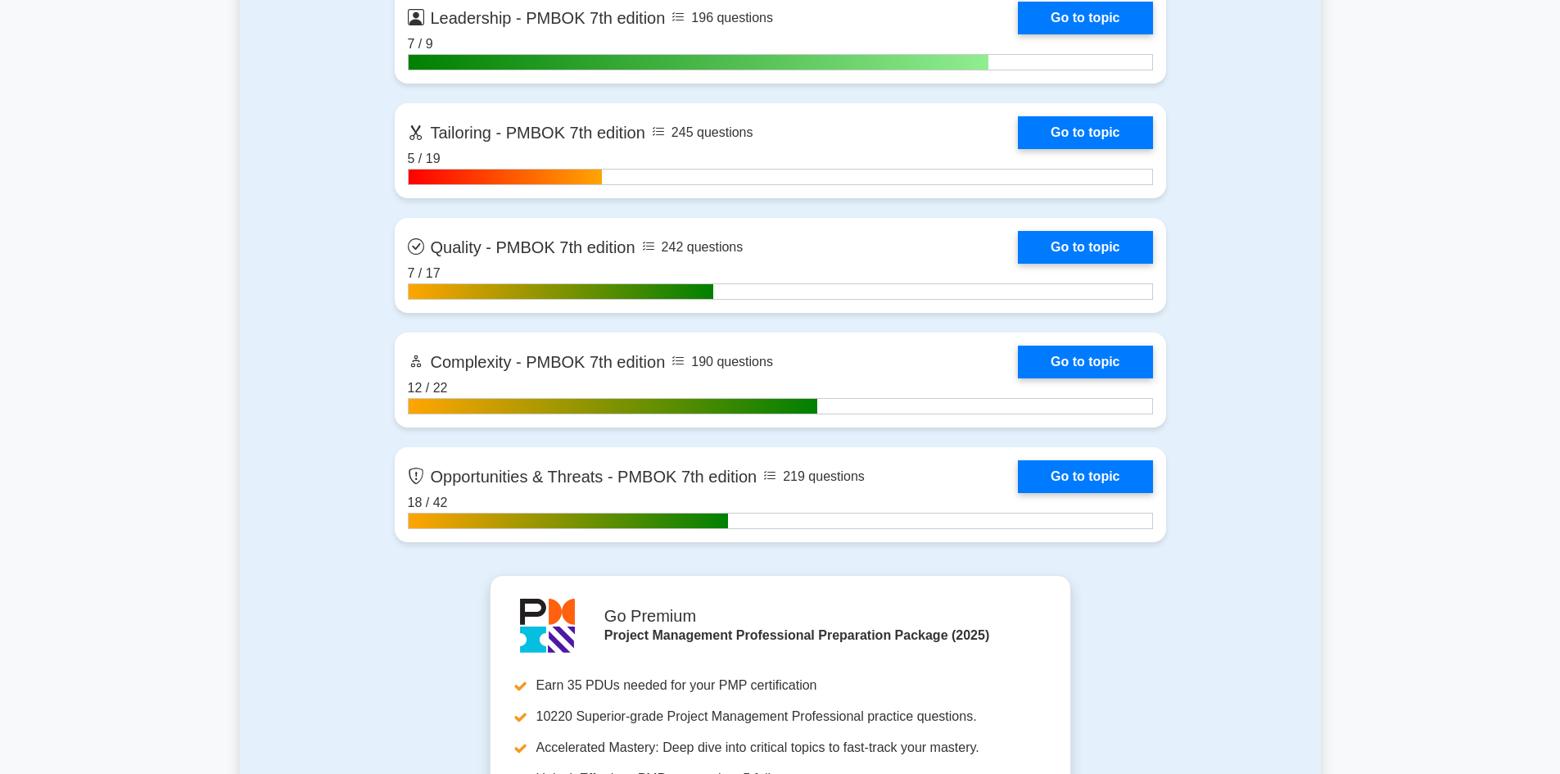
scroll to position [5406, 0]
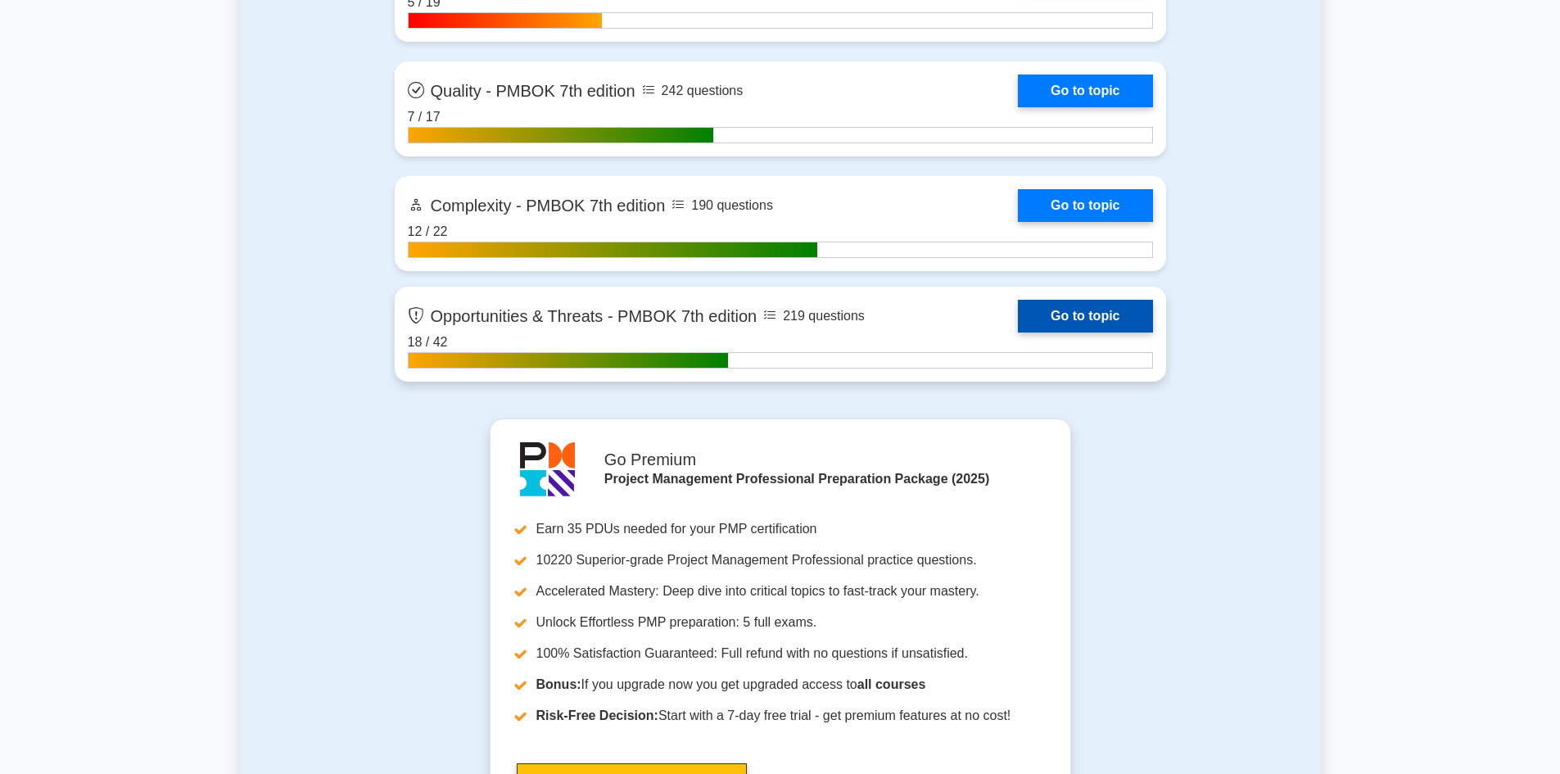
click at [1113, 324] on link "Go to topic" at bounding box center [1085, 316] width 134 height 33
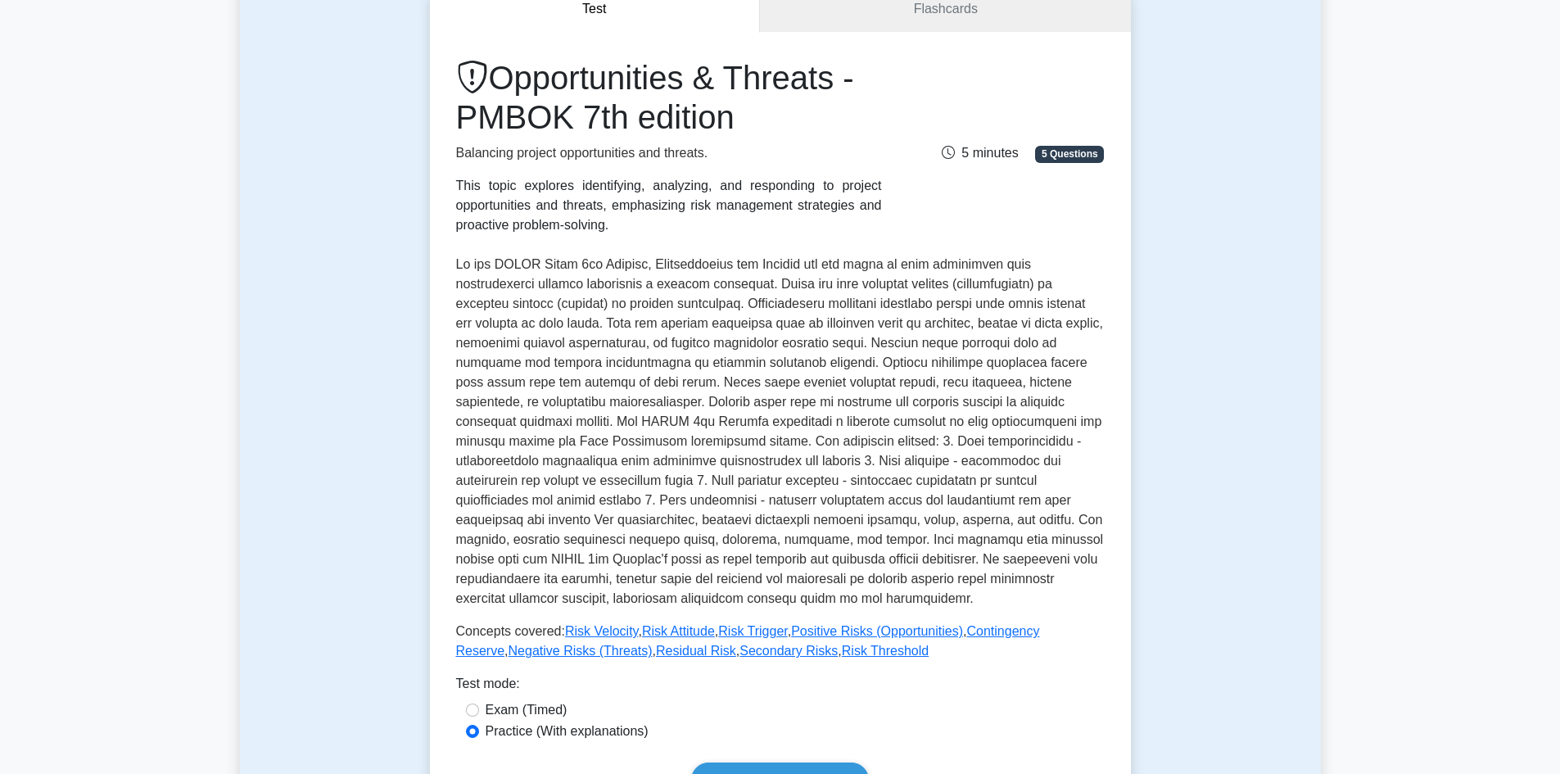
scroll to position [410, 0]
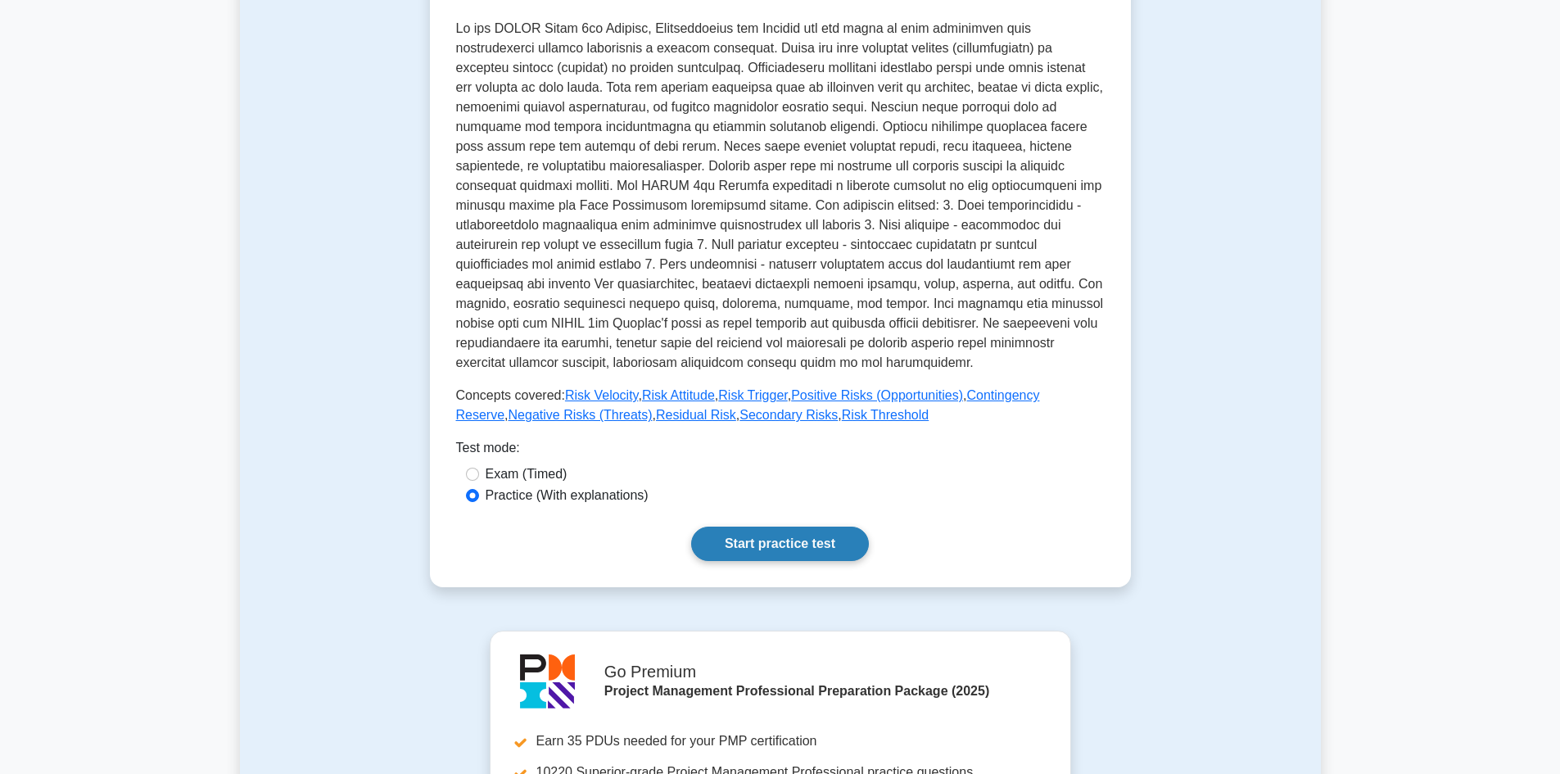
click at [812, 548] on link "Start practice test" at bounding box center [780, 544] width 178 height 34
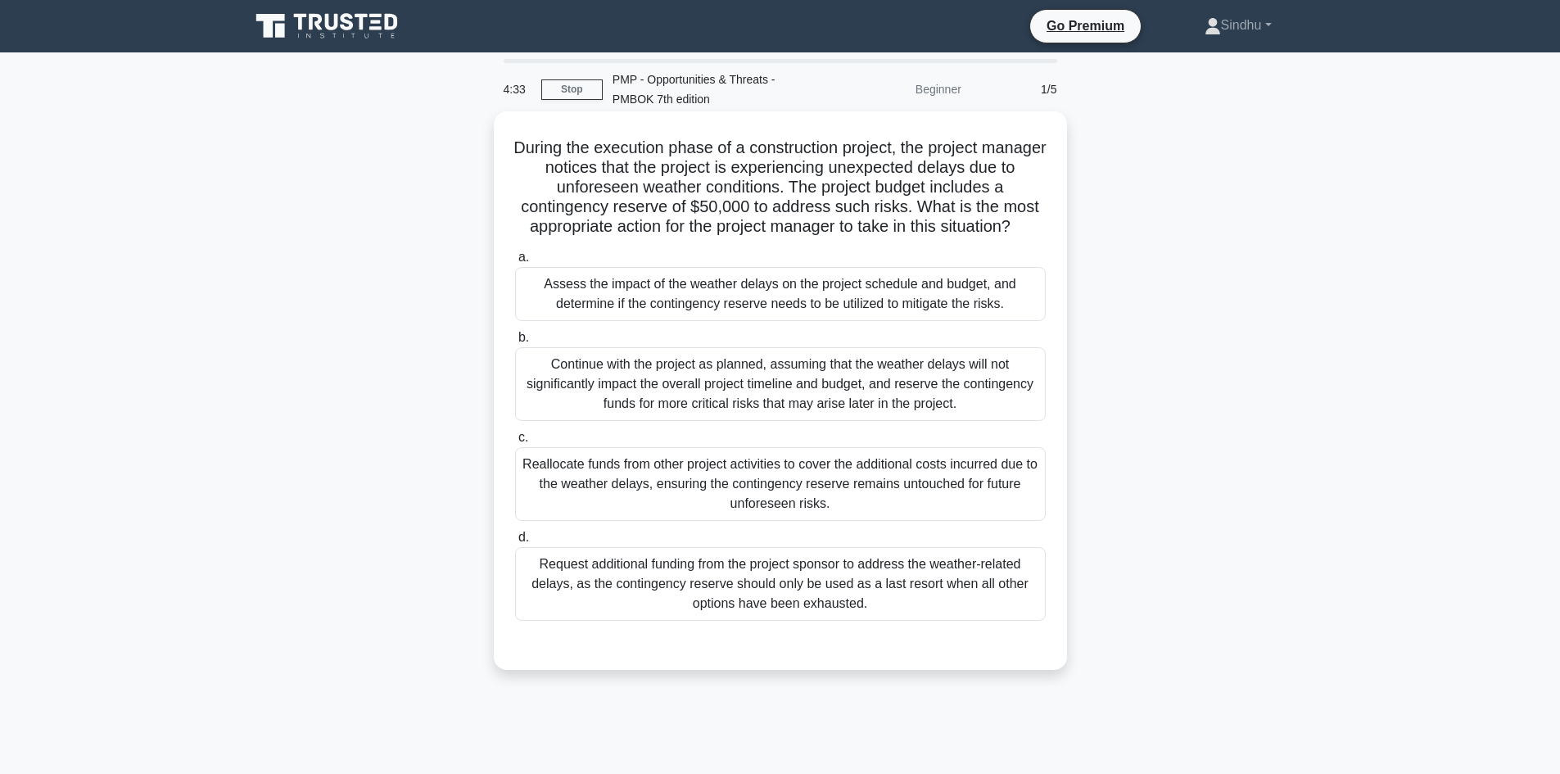
click at [667, 304] on div "Assess the impact of the weather delays on the project schedule and budget, and…" at bounding box center [780, 294] width 531 height 54
click at [515, 263] on input "a. Assess the impact of the weather delays on the project schedule and budget, …" at bounding box center [515, 257] width 0 height 11
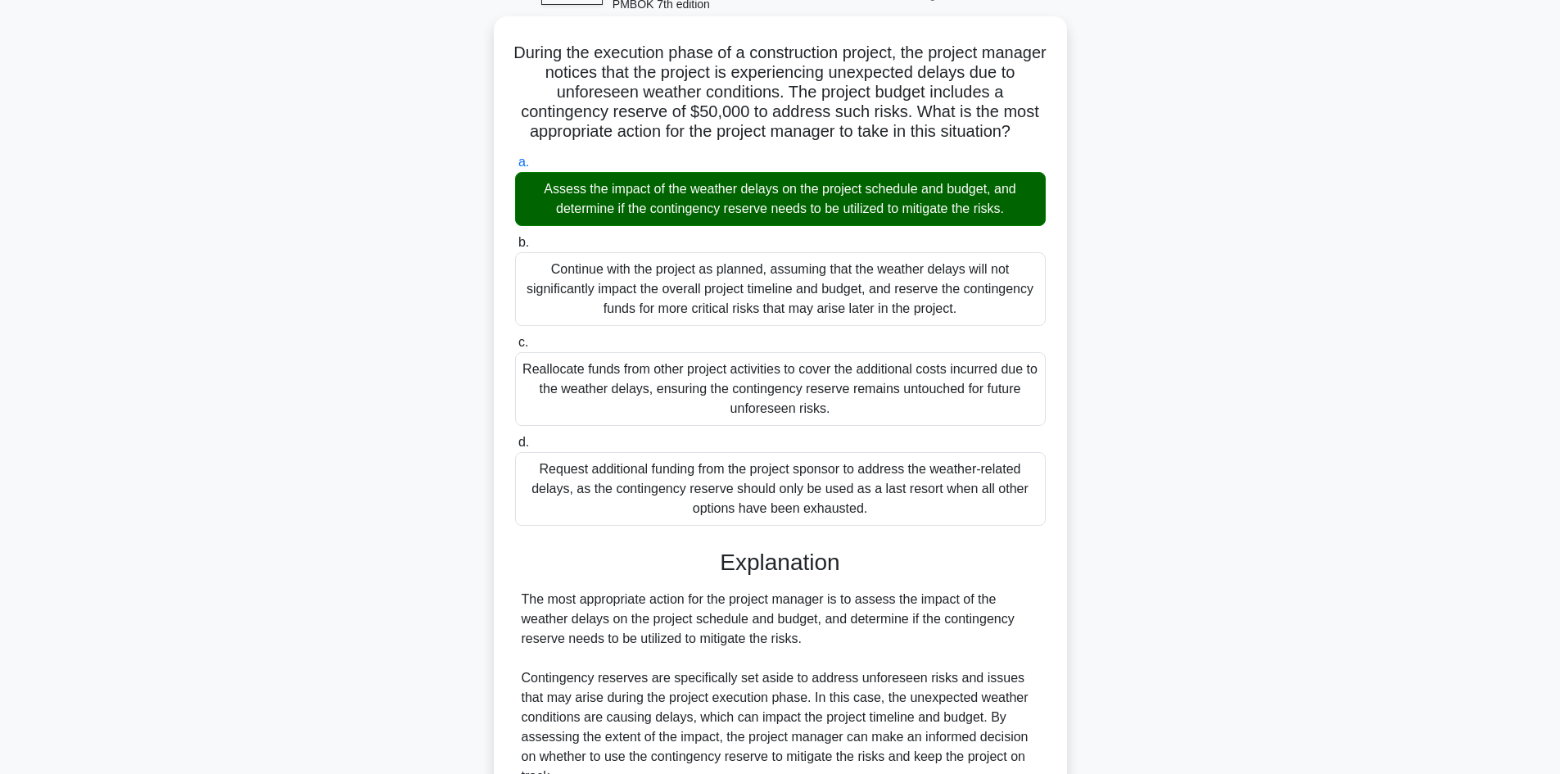
scroll to position [394, 0]
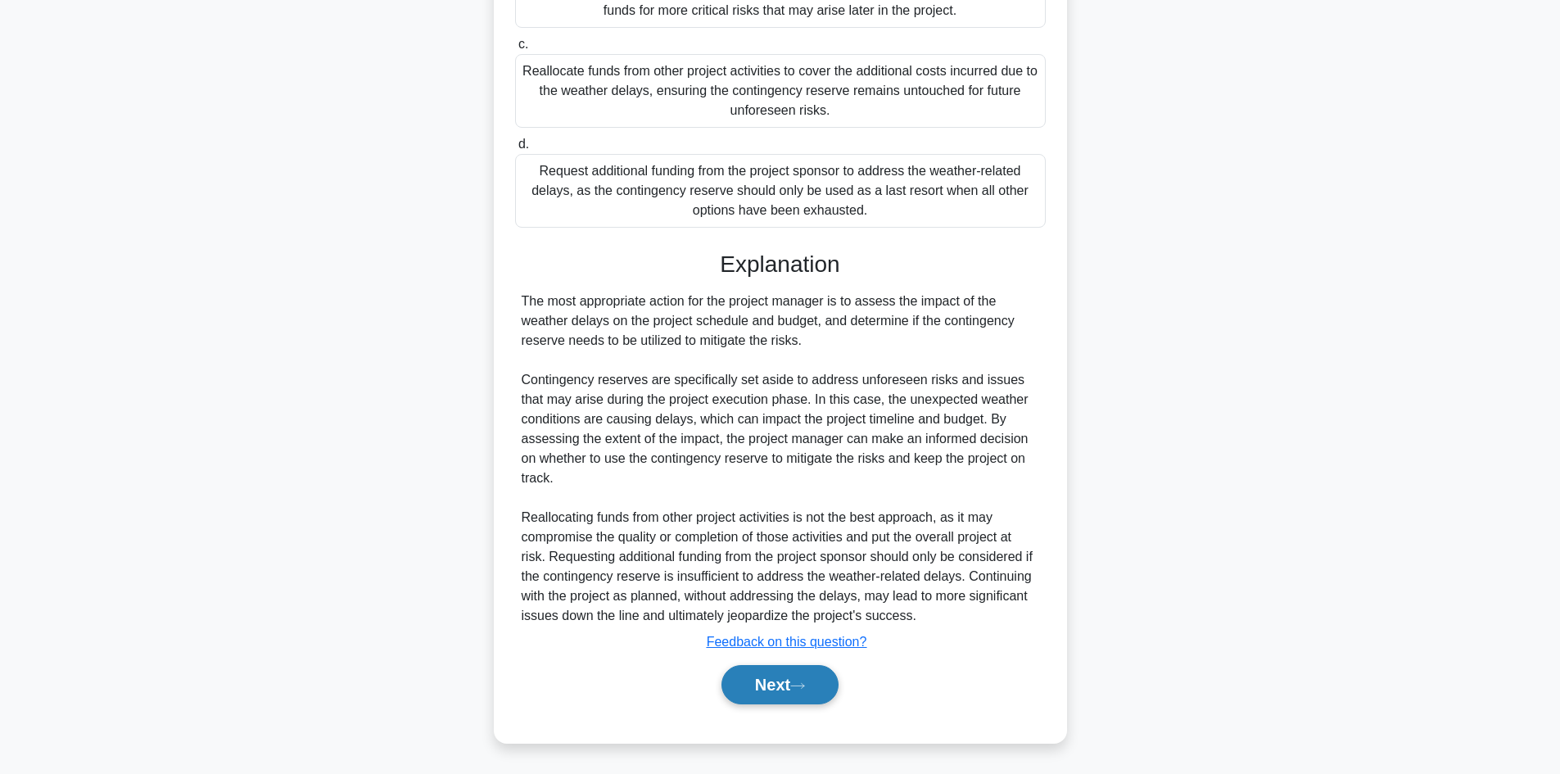
click at [744, 681] on button "Next" at bounding box center [780, 684] width 117 height 39
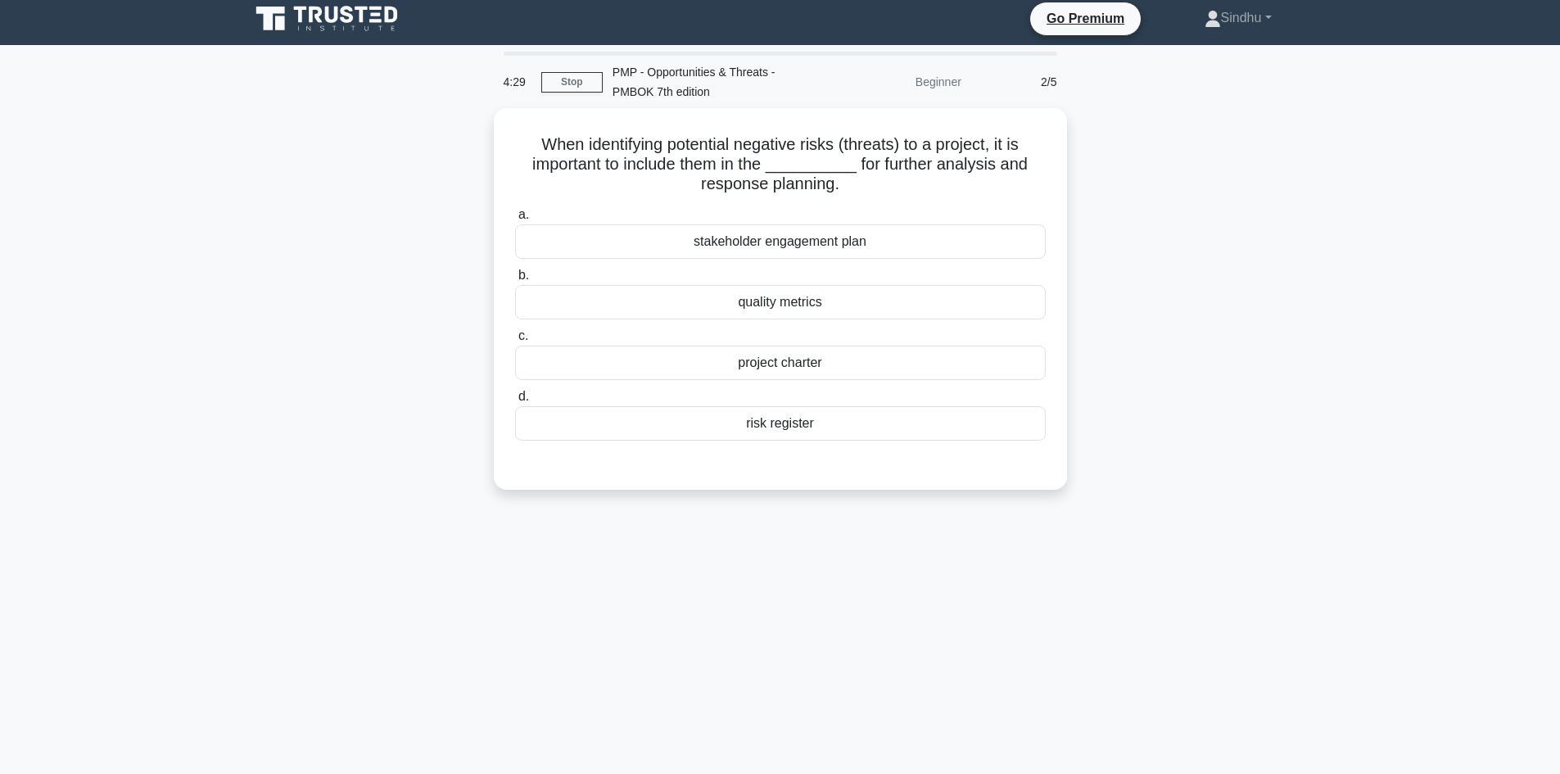
scroll to position [0, 0]
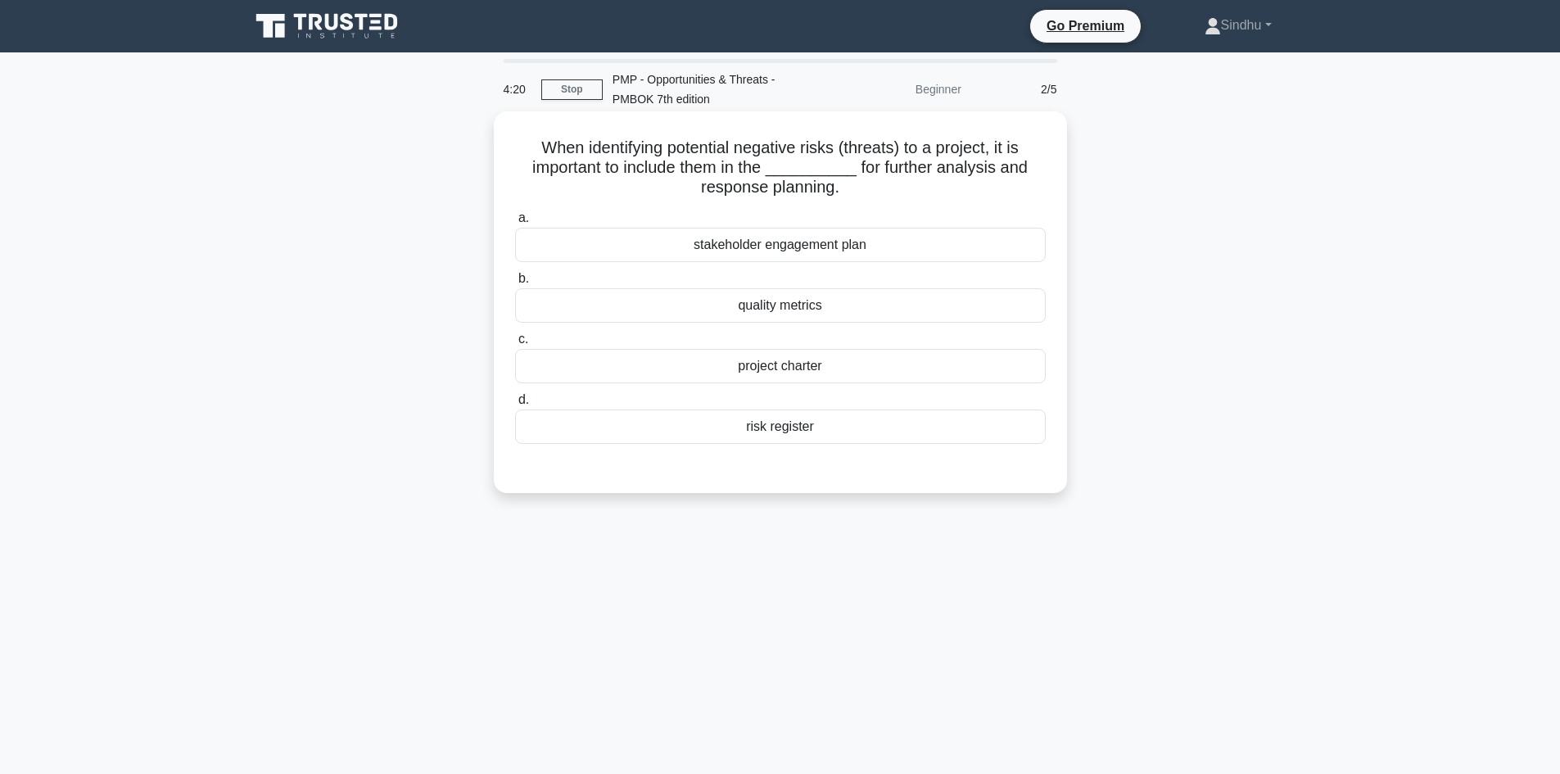
click at [765, 429] on div "risk register" at bounding box center [780, 427] width 531 height 34
click at [515, 405] on input "d. risk register" at bounding box center [515, 400] width 0 height 11
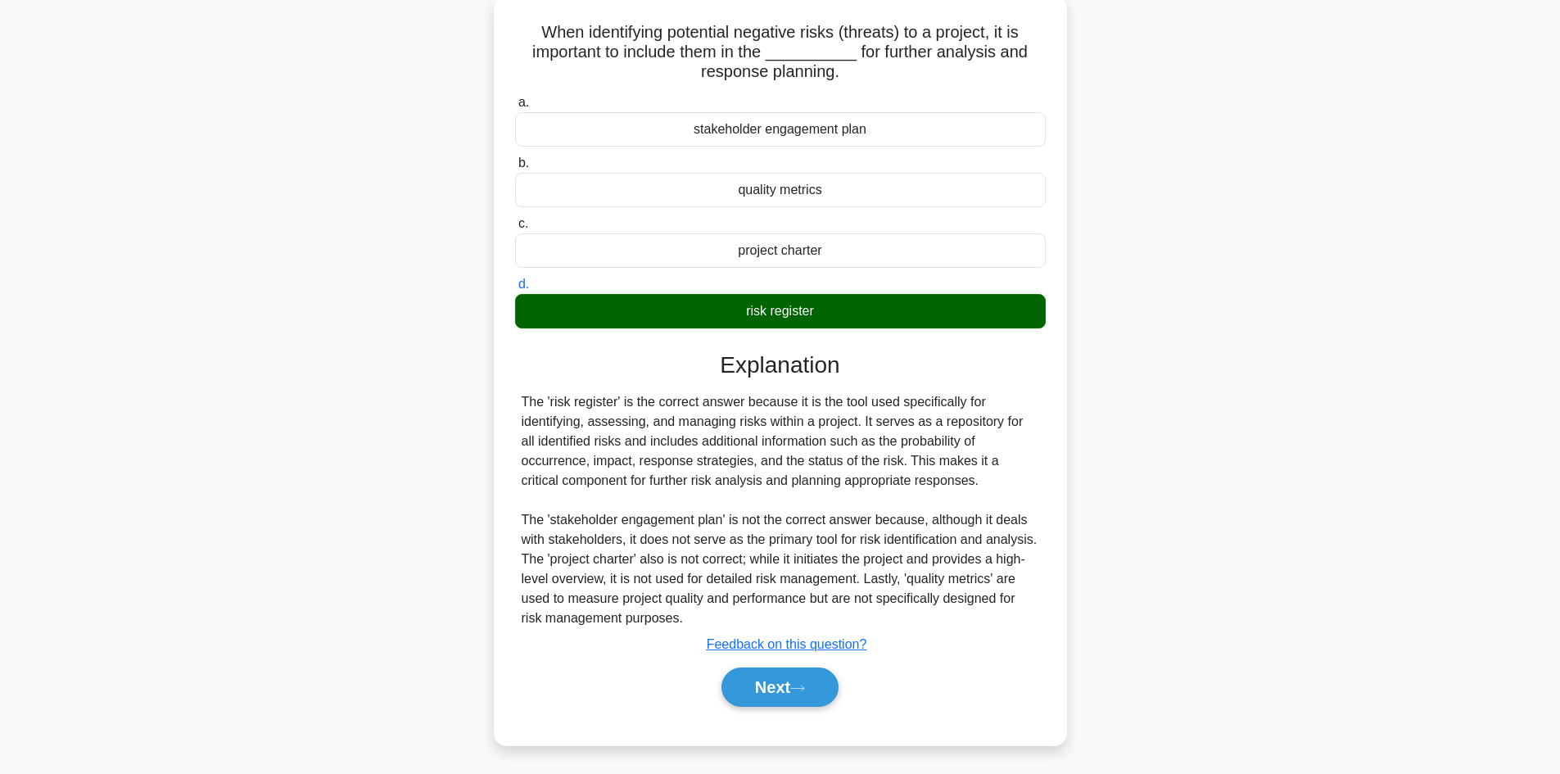
scroll to position [119, 0]
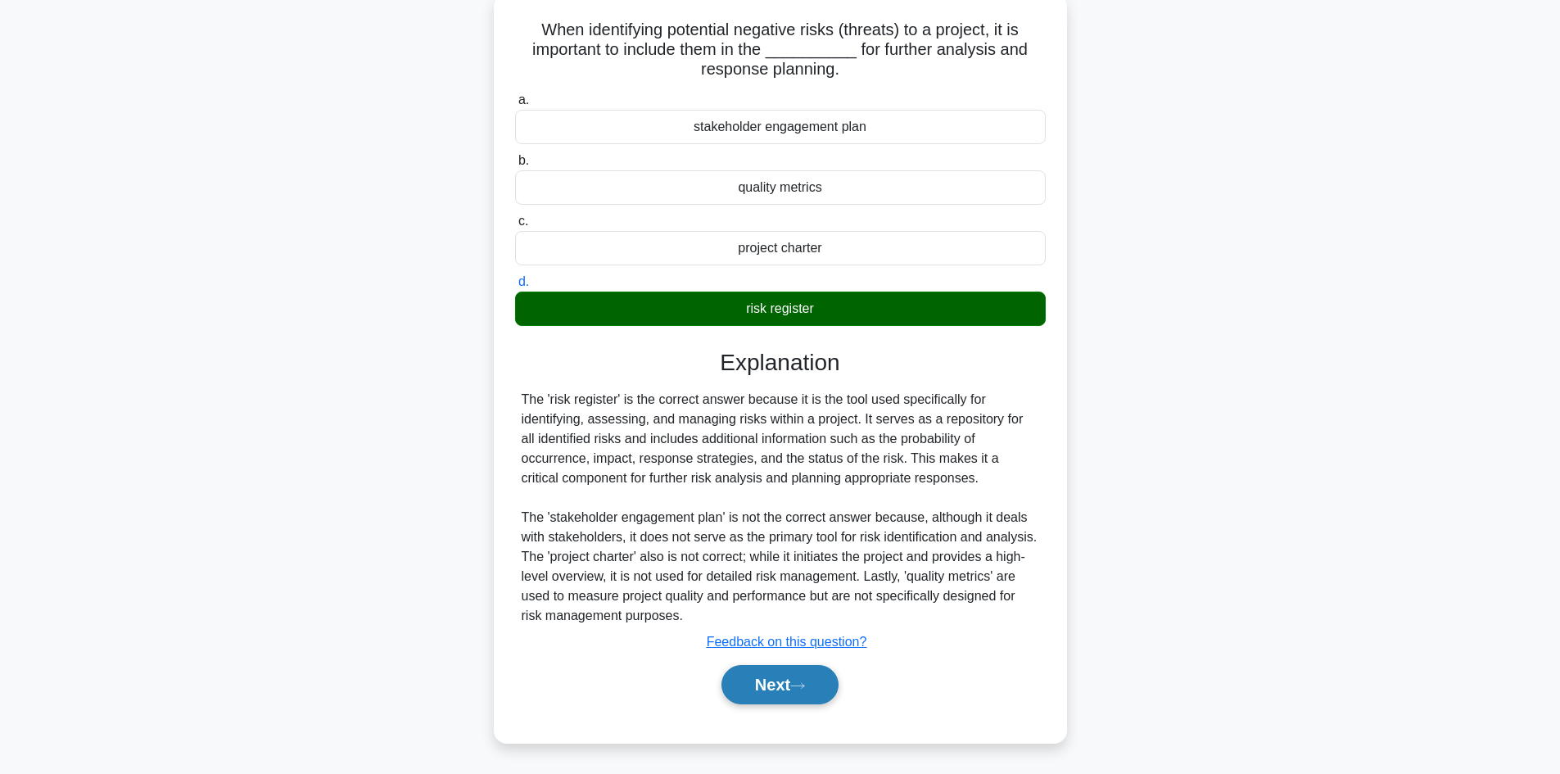
click at [759, 687] on button "Next" at bounding box center [780, 684] width 117 height 39
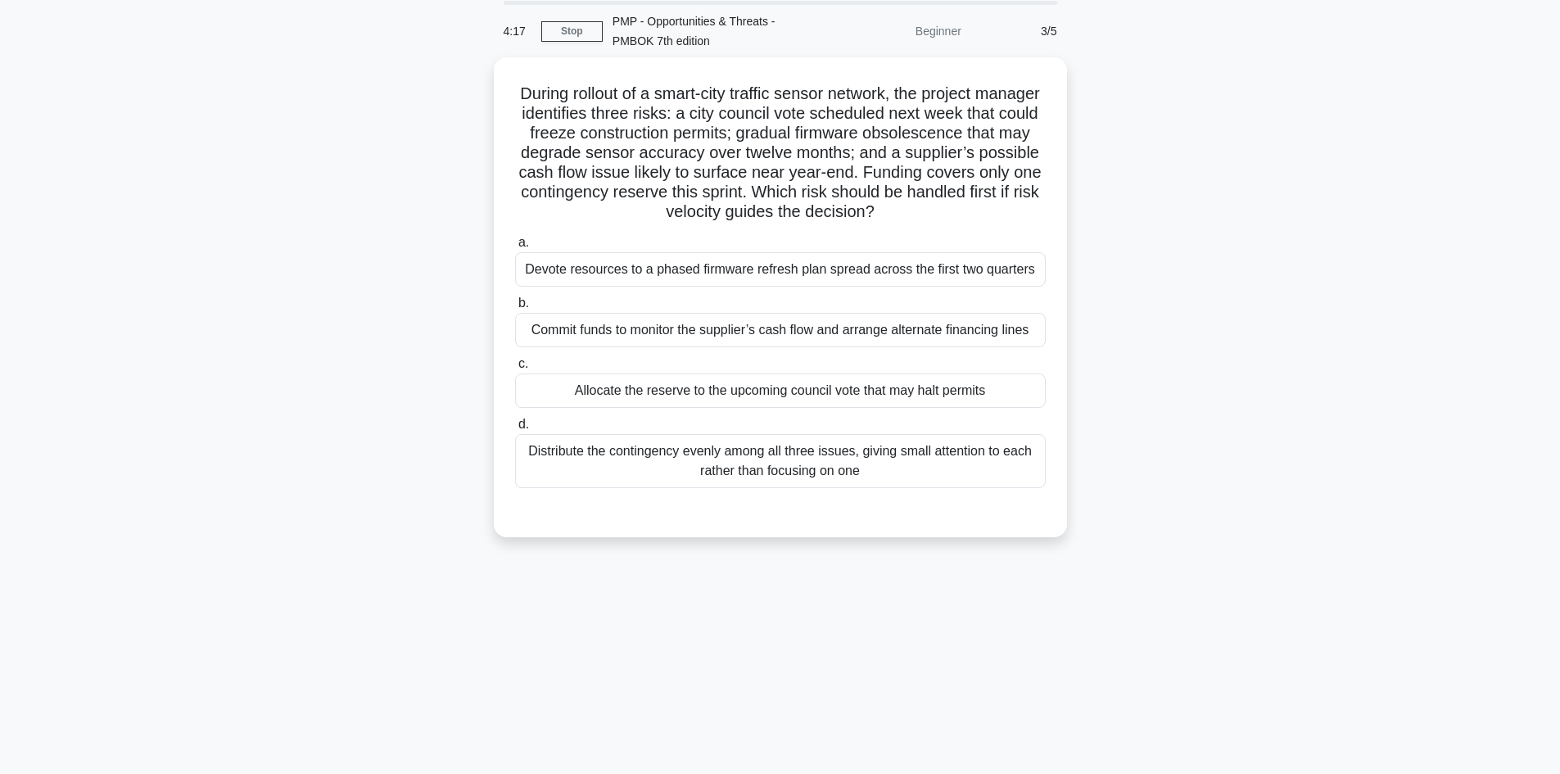
scroll to position [29, 0]
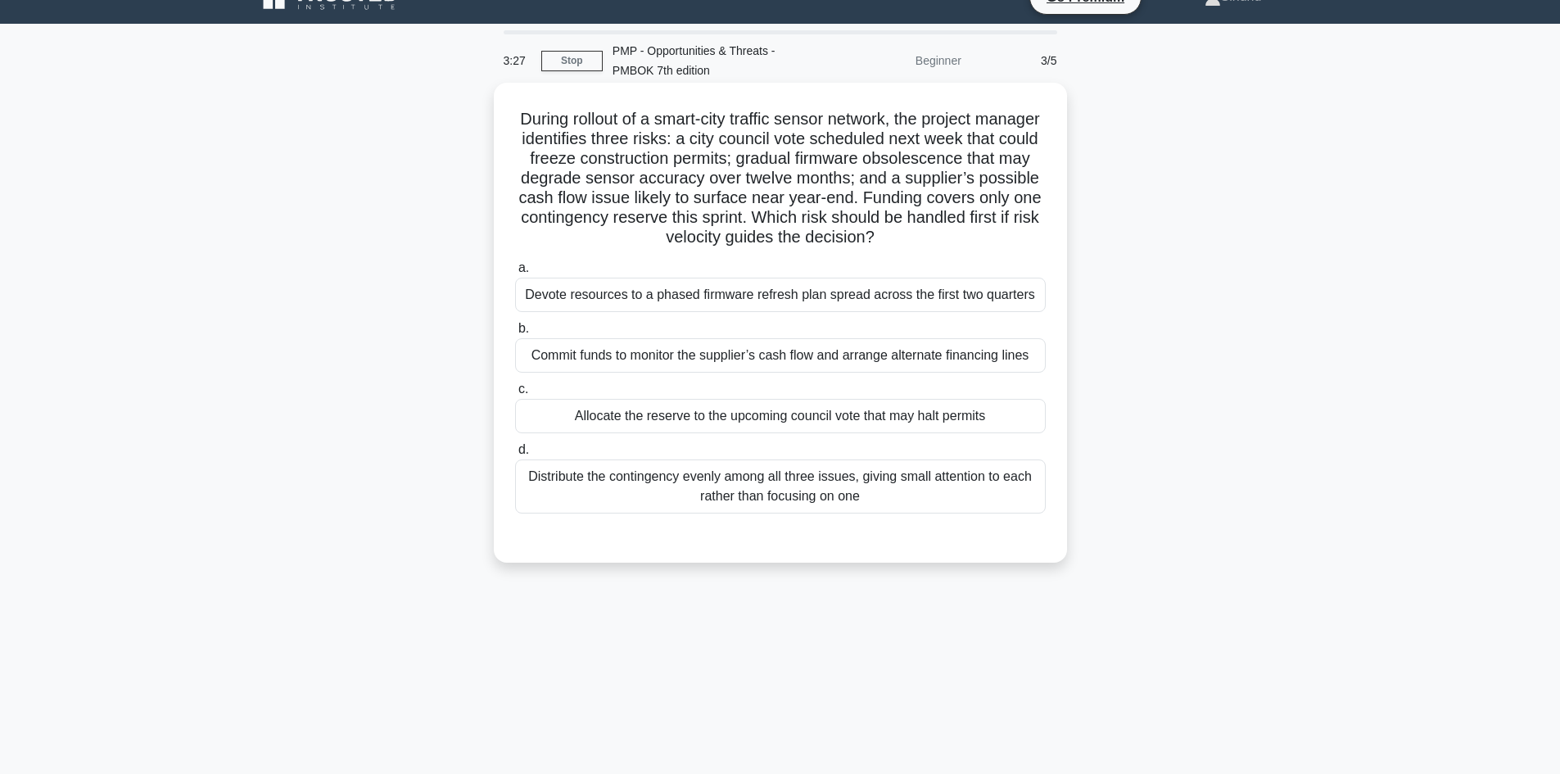
click at [764, 491] on div "Distribute the contingency evenly among all three issues, giving small attentio…" at bounding box center [780, 486] width 531 height 54
click at [515, 455] on input "d. Distribute the contingency evenly among all three issues, giving small atten…" at bounding box center [515, 450] width 0 height 11
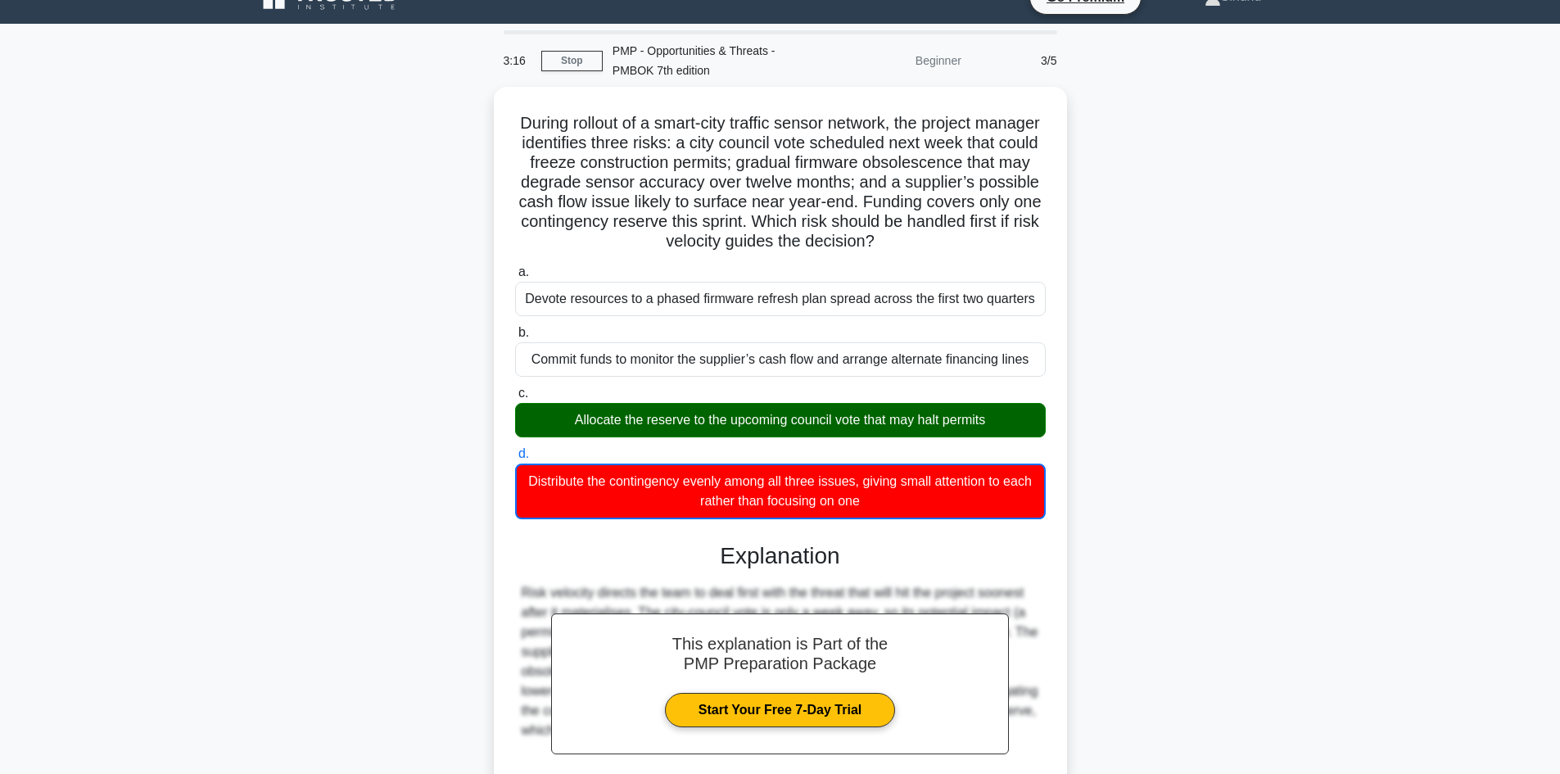
scroll to position [179, 0]
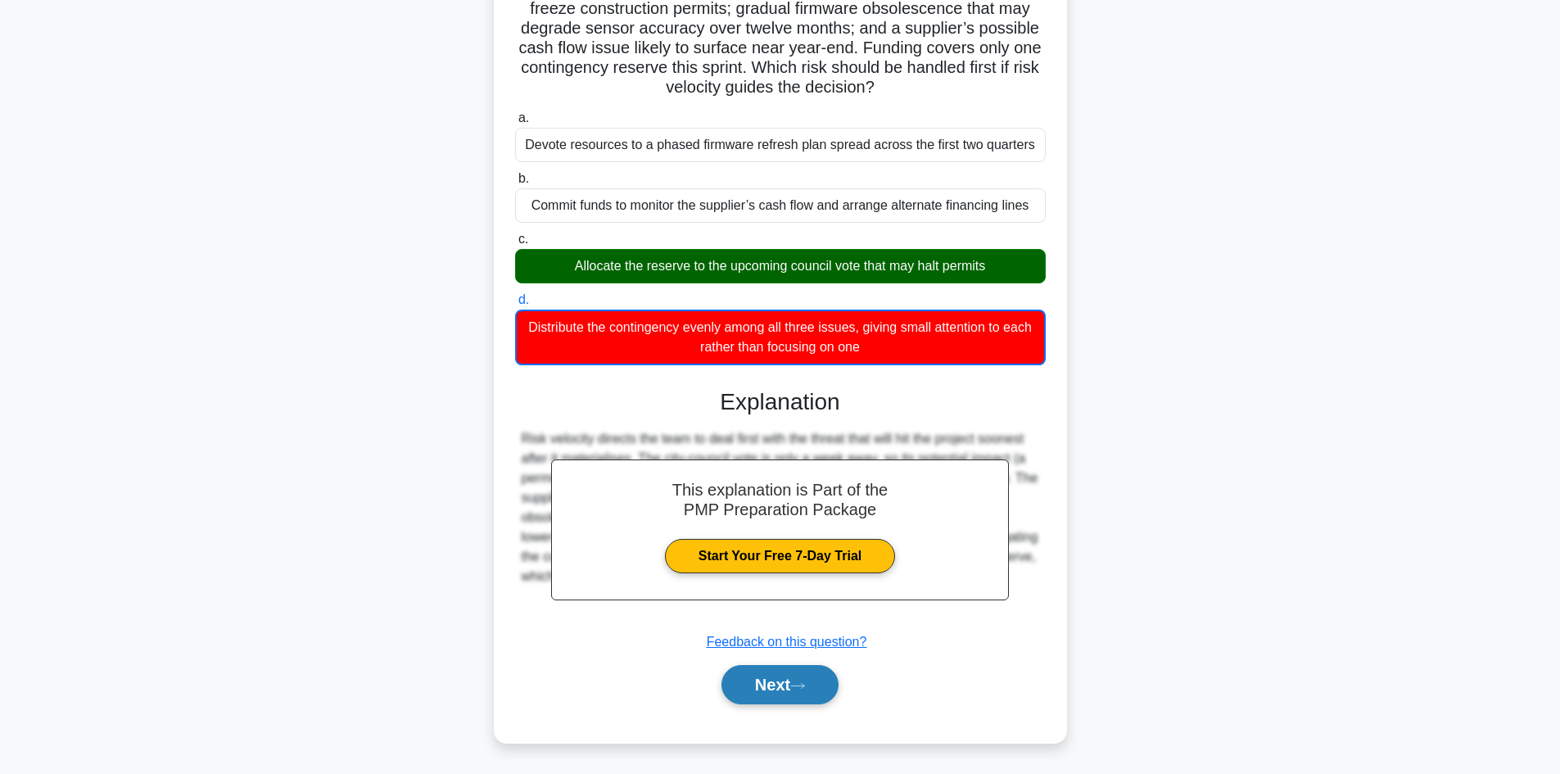
click at [749, 693] on button "Next" at bounding box center [780, 684] width 117 height 39
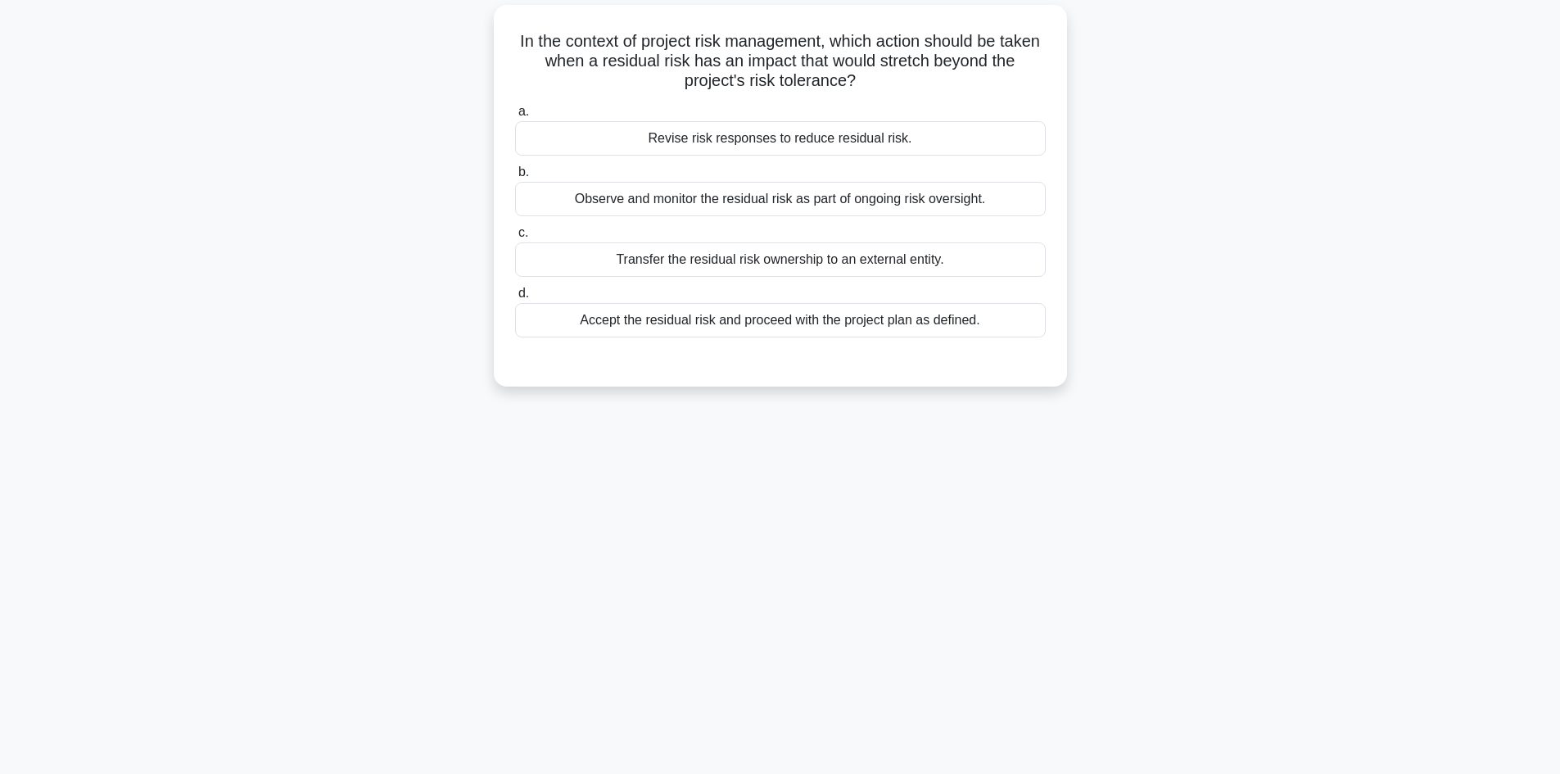
scroll to position [0, 0]
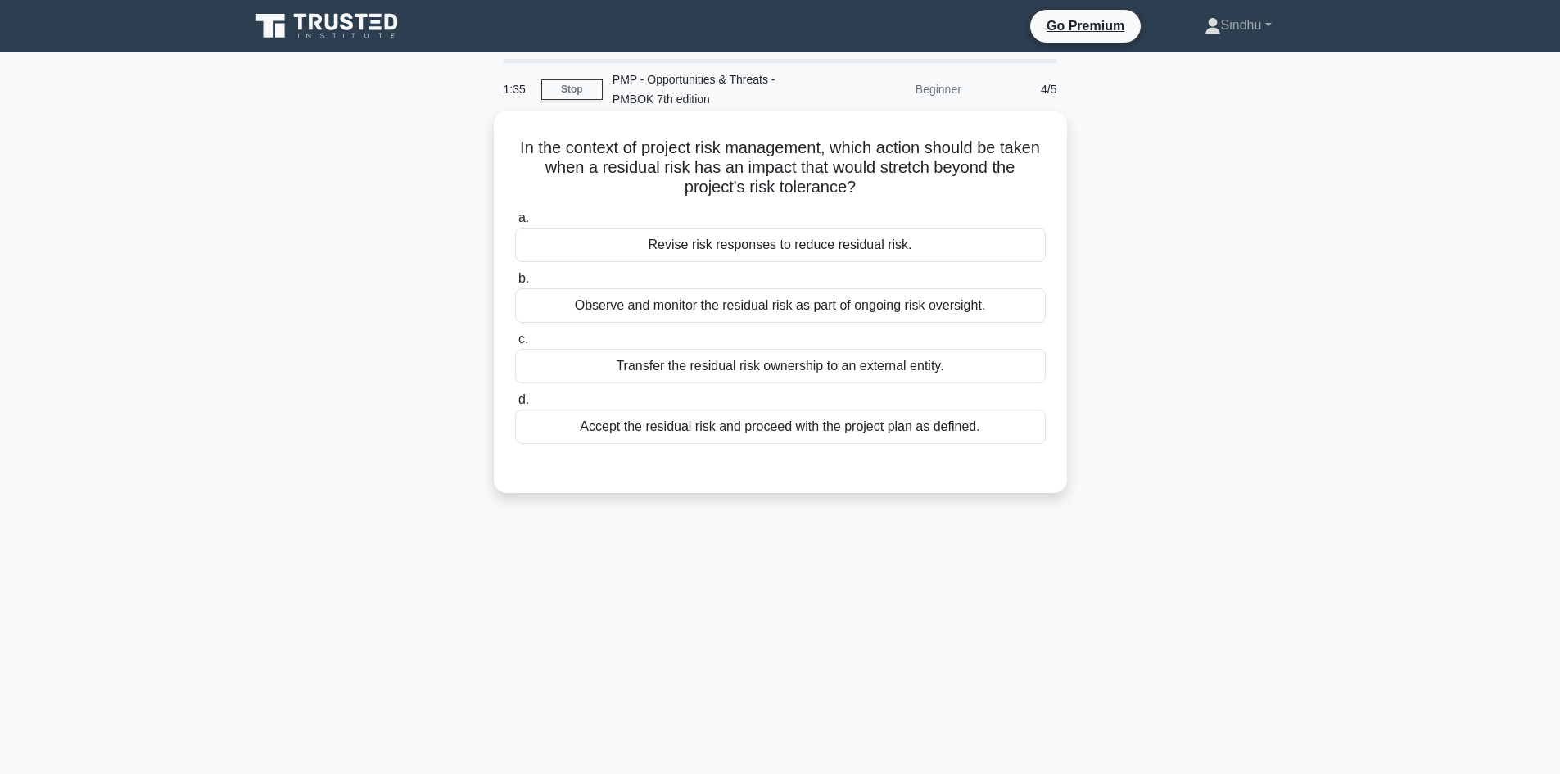
click at [900, 315] on div "Observe and monitor the residual risk as part of ongoing risk oversight." at bounding box center [780, 305] width 531 height 34
click at [515, 284] on input "b. Observe and monitor the residual risk as part of ongoing risk oversight." at bounding box center [515, 279] width 0 height 11
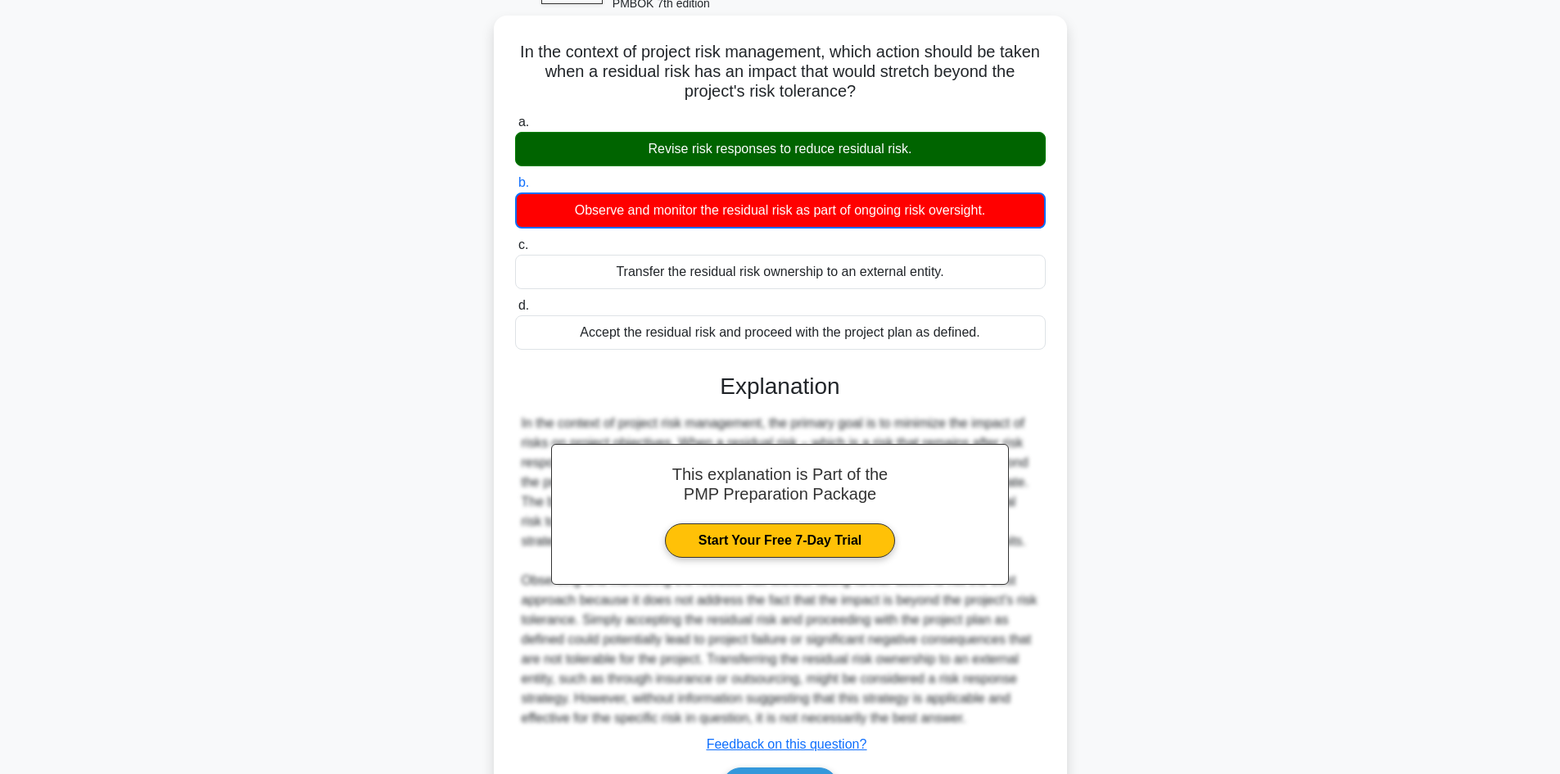
scroll to position [199, 0]
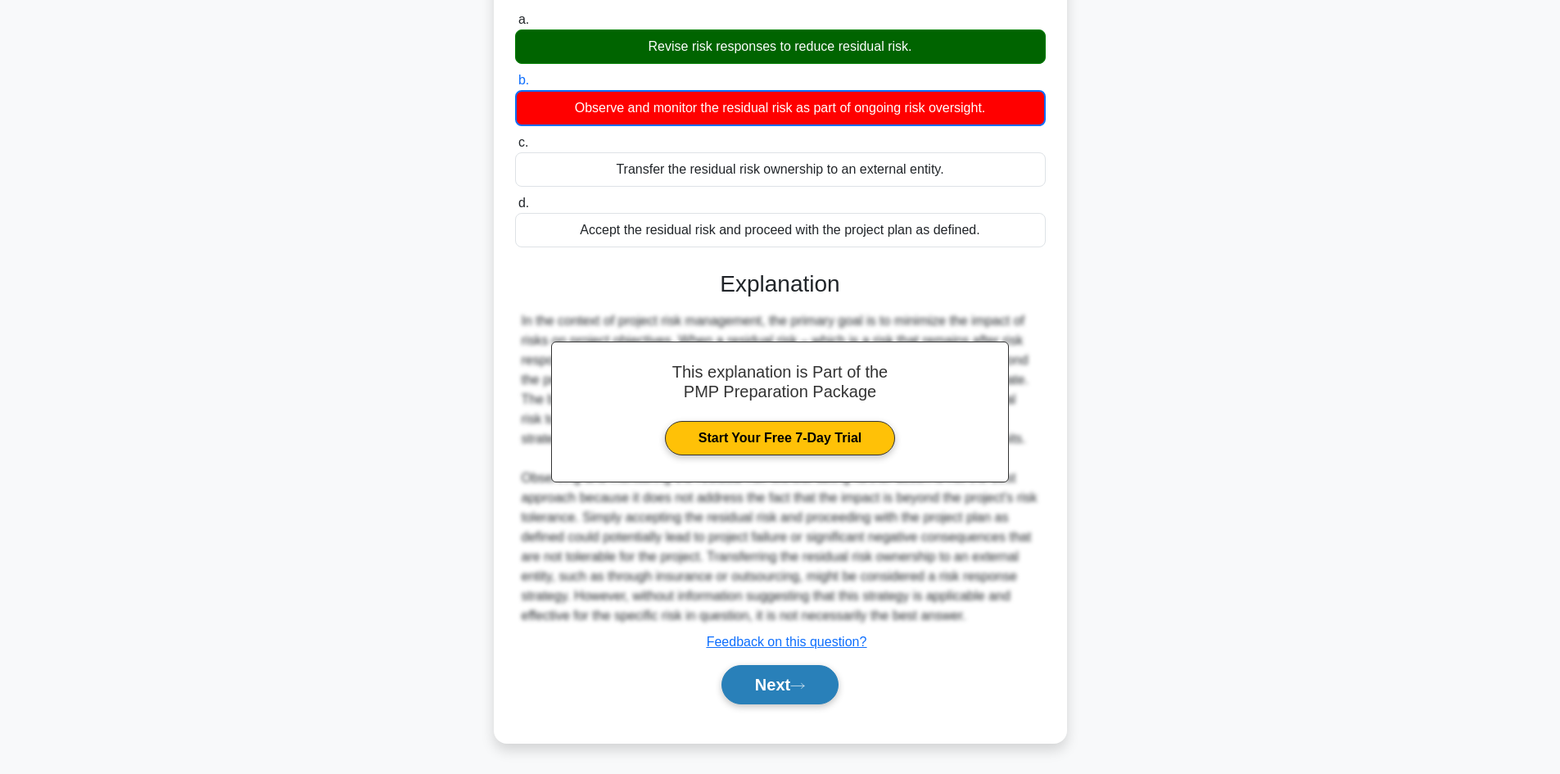
click at [775, 673] on button "Next" at bounding box center [780, 684] width 117 height 39
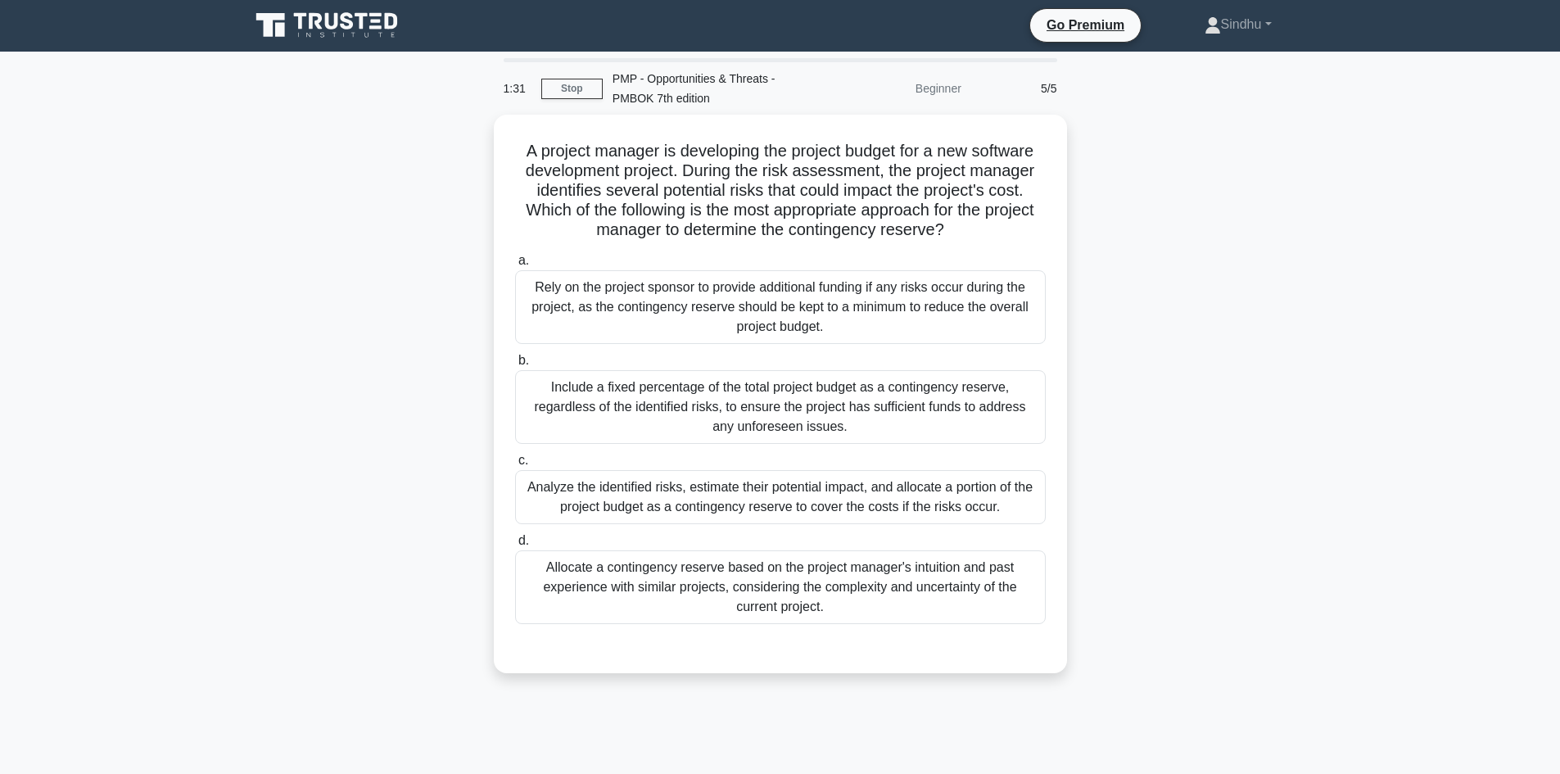
scroll to position [0, 0]
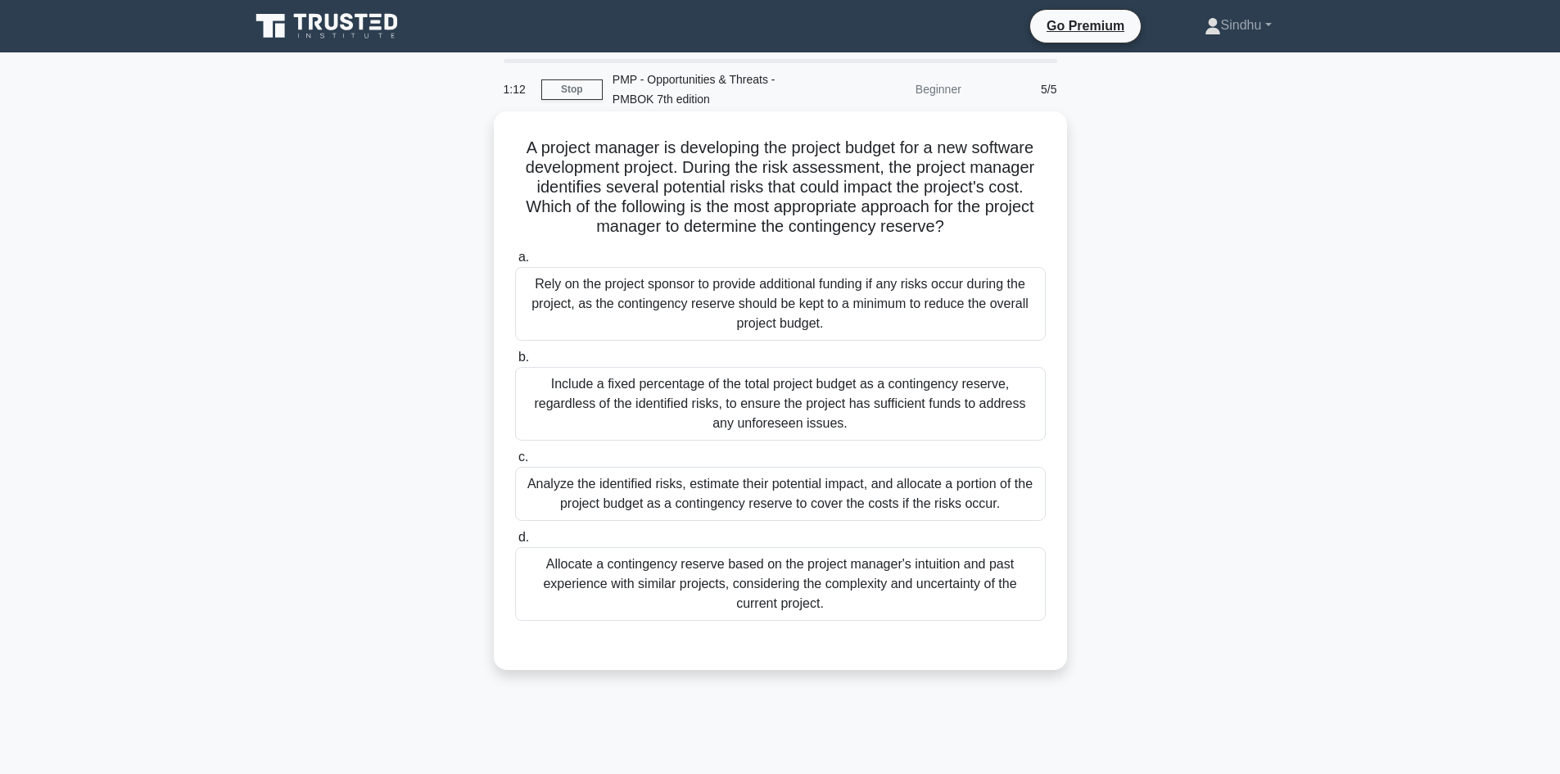
drag, startPoint x: 862, startPoint y: 494, endPoint x: 873, endPoint y: 490, distance: 11.4
click at [873, 490] on div "Analyze the identified risks, estimate their potential impact, and allocate a p…" at bounding box center [780, 494] width 531 height 54
click at [815, 508] on div "Analyze the identified risks, estimate their potential impact, and allocate a p…" at bounding box center [780, 494] width 531 height 54
click at [515, 463] on input "c. Analyze the identified risks, estimate their potential impact, and allocate …" at bounding box center [515, 457] width 0 height 11
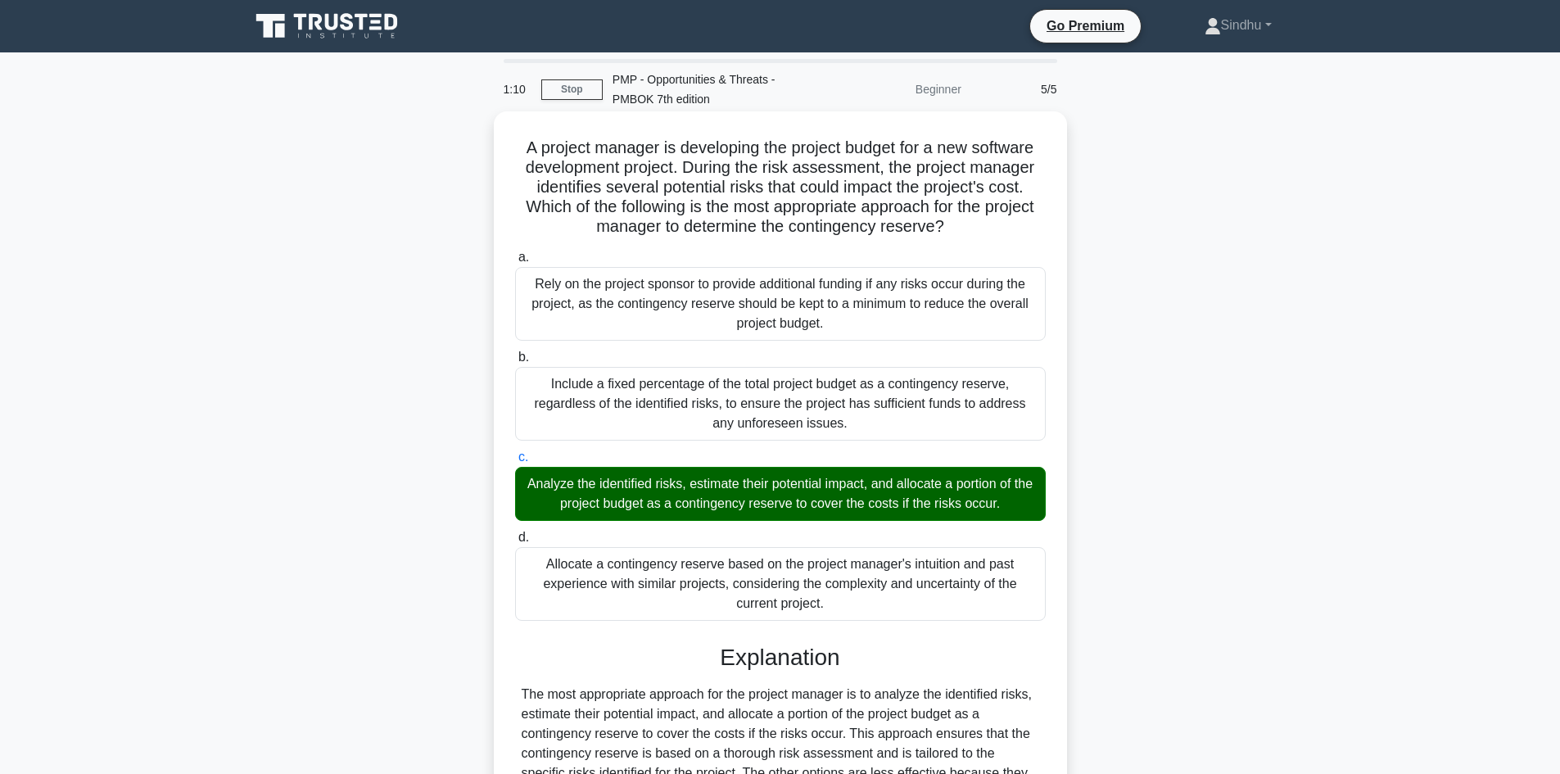
scroll to position [217, 0]
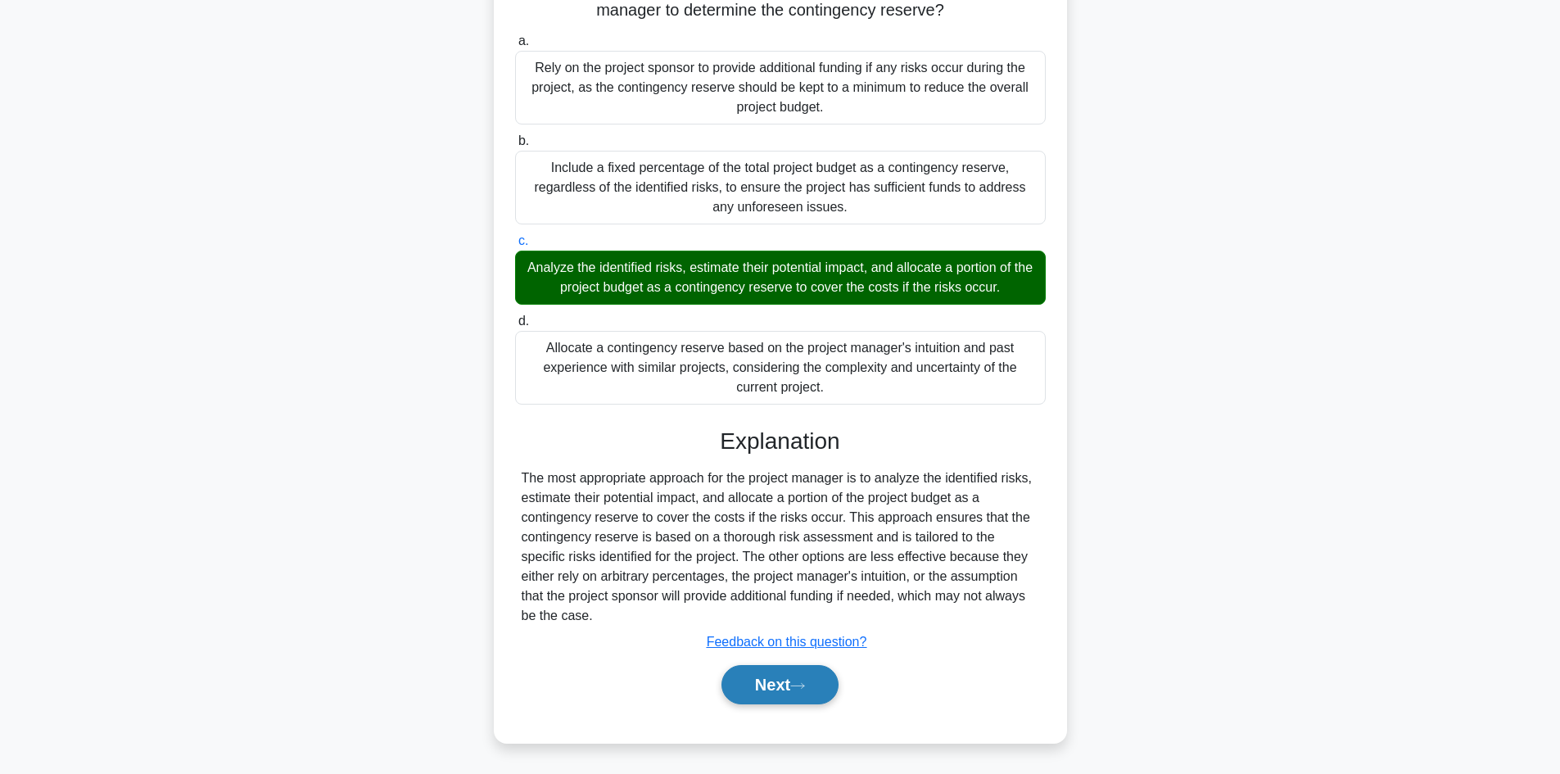
click at [766, 689] on button "Next" at bounding box center [780, 684] width 117 height 39
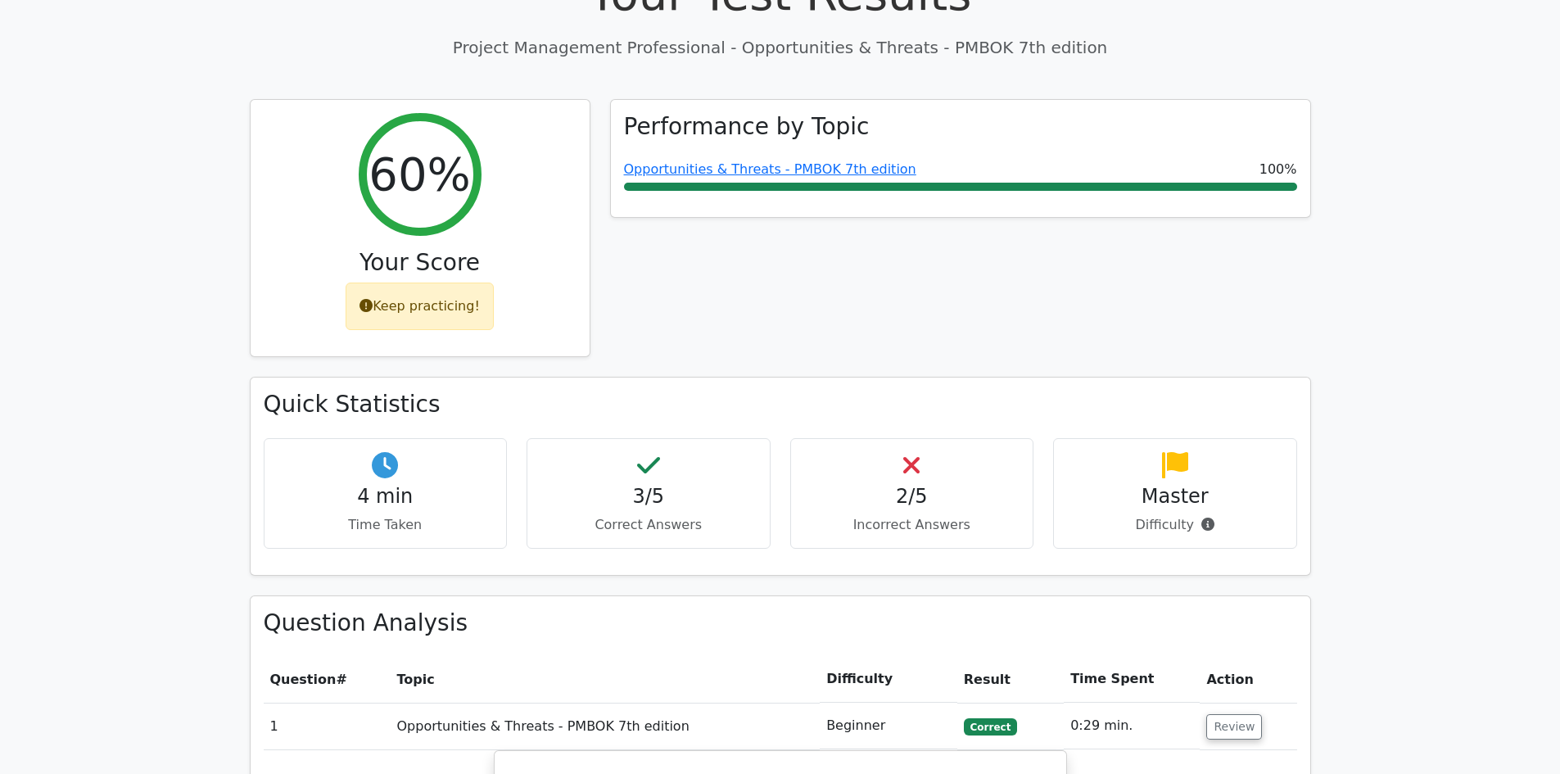
scroll to position [819, 0]
